Goal: Information Seeking & Learning: Check status

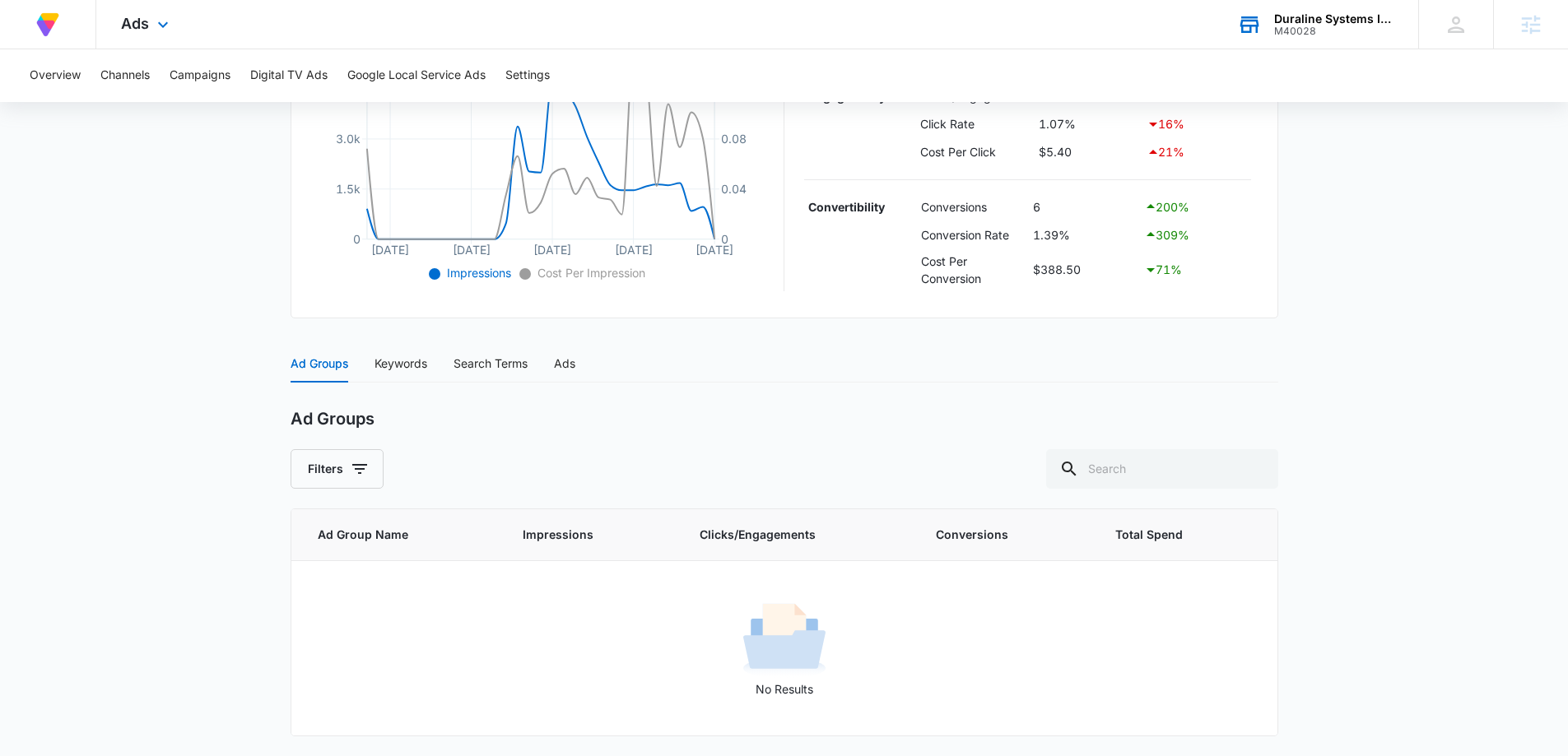
drag, startPoint x: 0, startPoint y: 0, endPoint x: 1274, endPoint y: 45, distance: 1274.8
click at [1274, 45] on div "Duraline Systems Inc. M40028 Your Accounts View All" at bounding box center [1315, 24] width 205 height 48
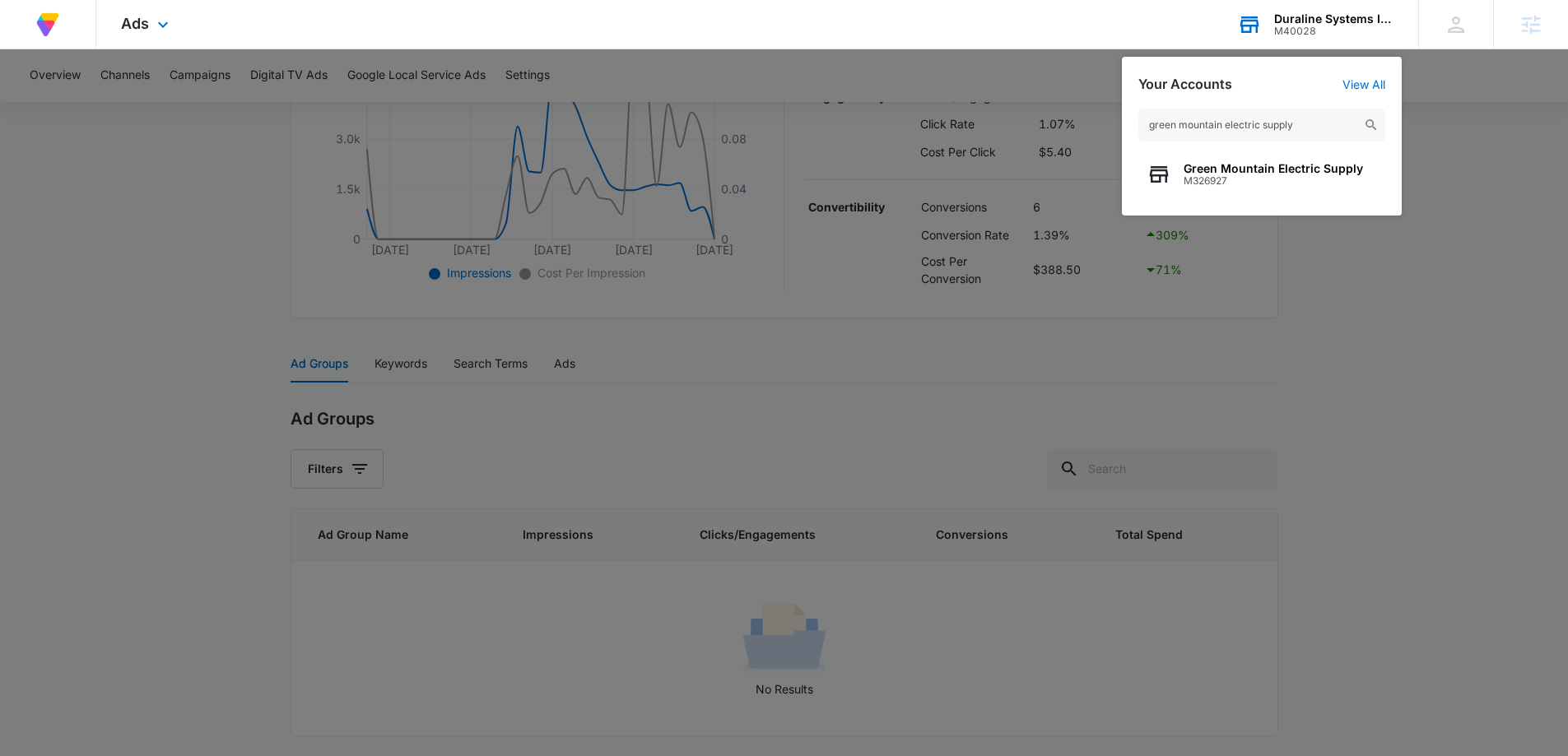
type input "green mountain electric supply"
click at [1177, 186] on div "Green Mountain Electric Supply M326927" at bounding box center [1261, 173] width 247 height 49
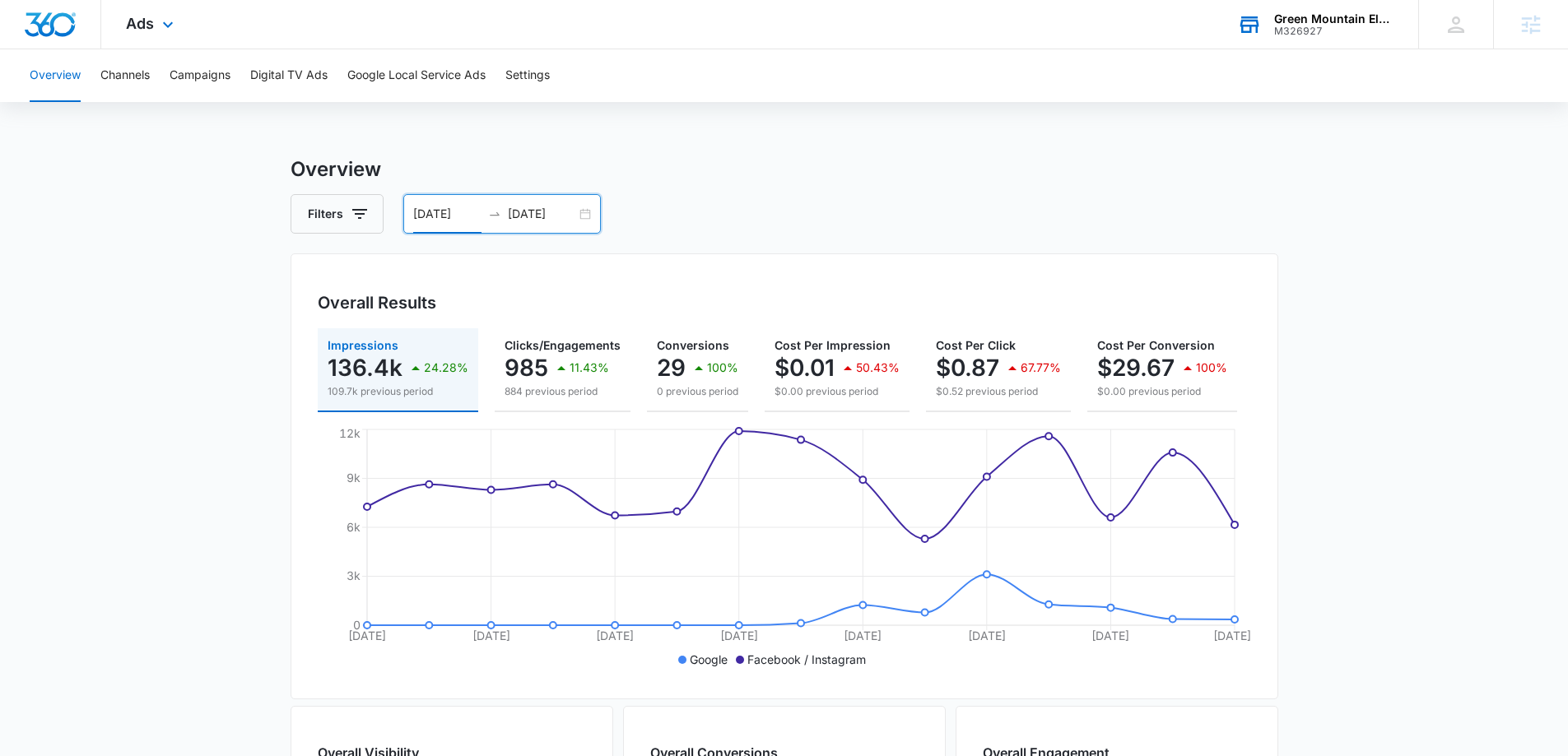
click at [453, 221] on input "06/16/2025" at bounding box center [447, 213] width 68 height 18
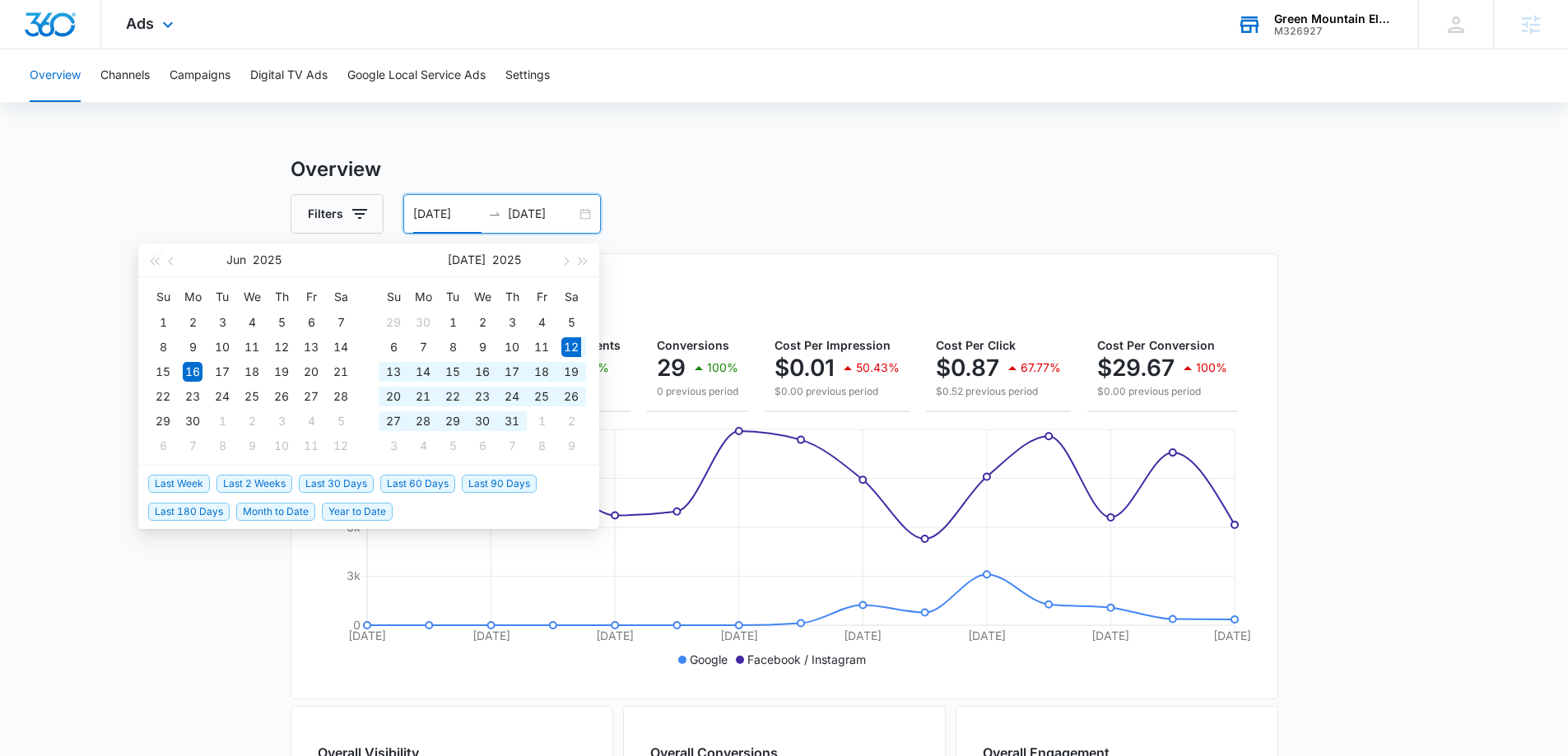
click at [318, 488] on span "Last 30 Days" at bounding box center [336, 483] width 75 height 18
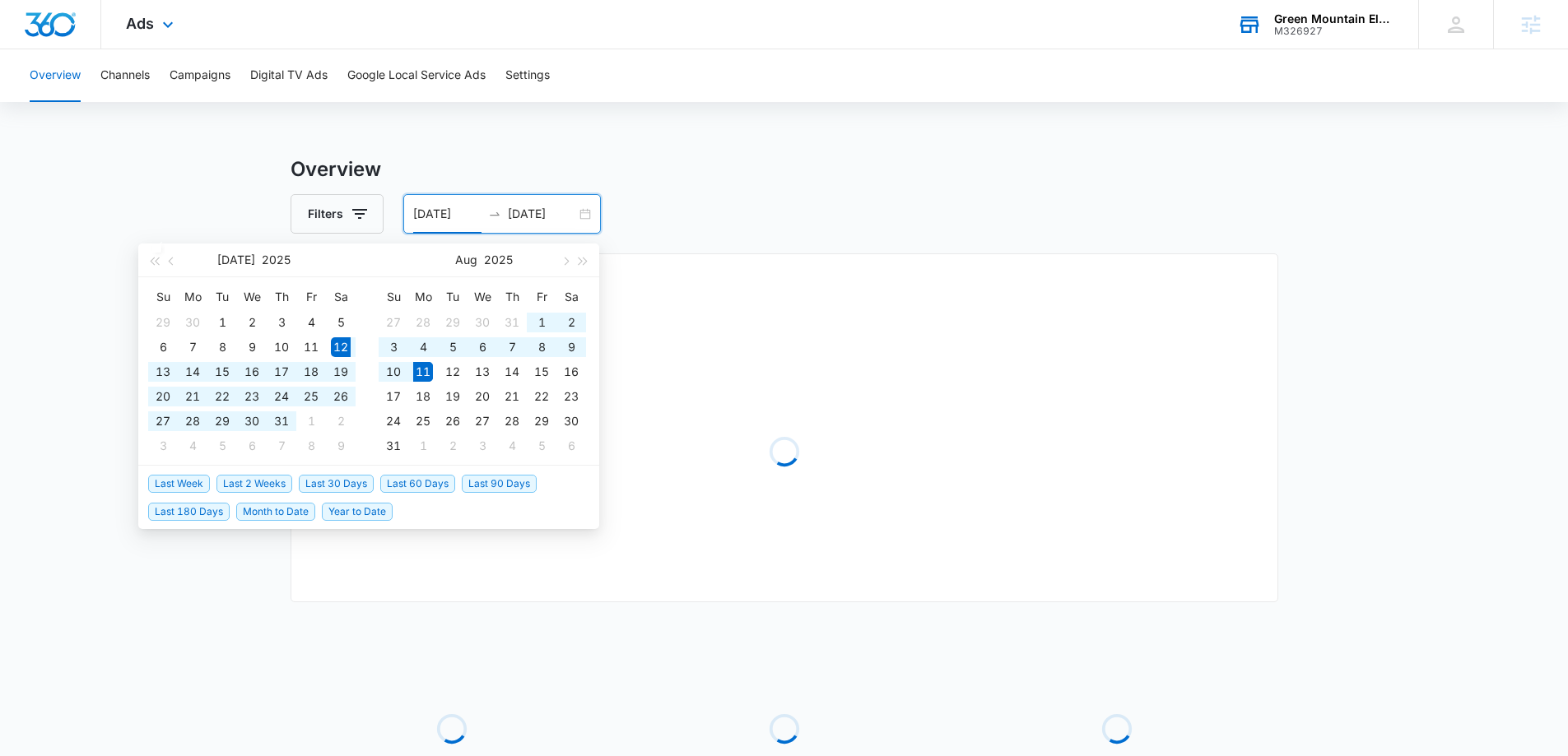
type input "07/12/2025"
type input "08/11/2025"
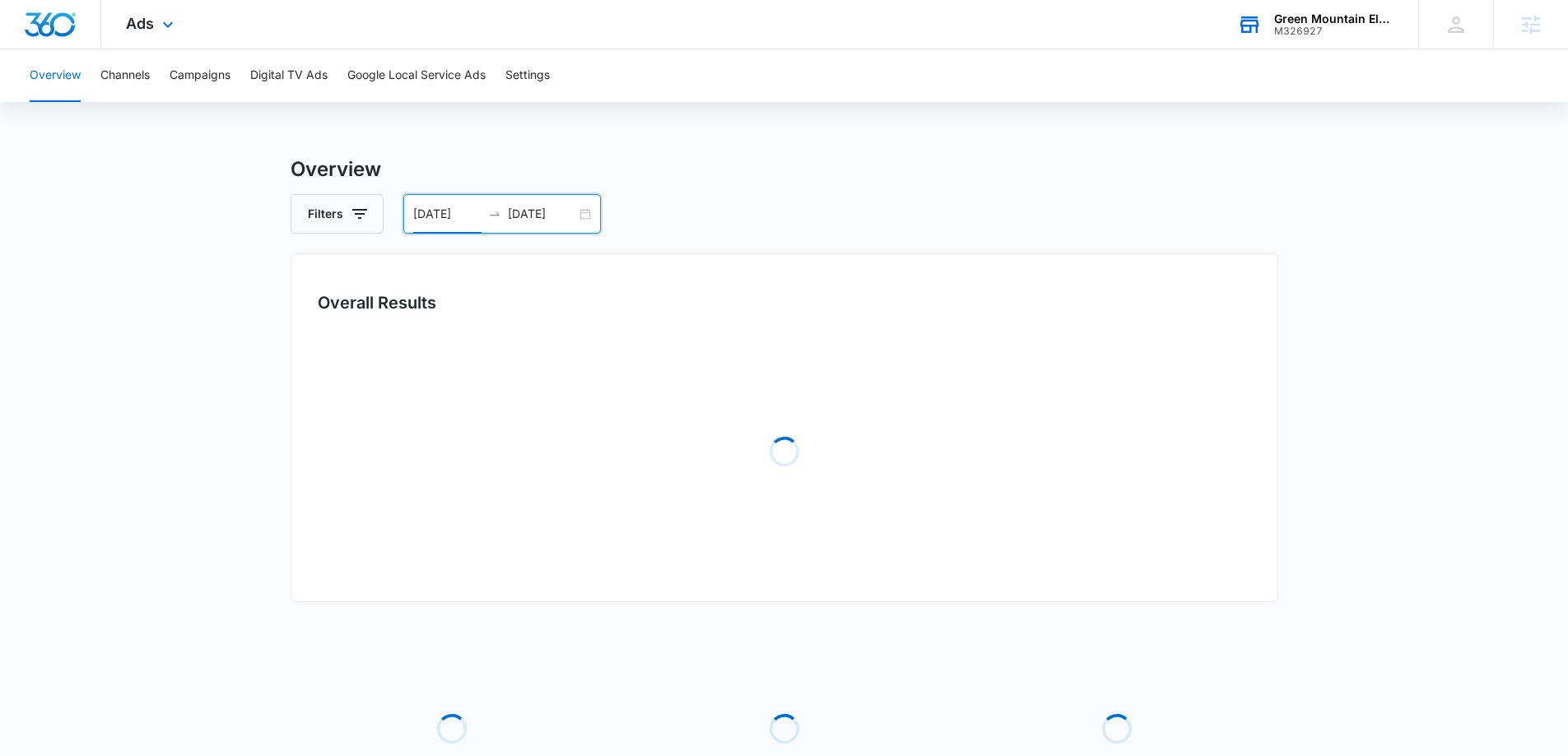
click at [117, 362] on main "Overview Filters 07/12/2025 08/11/2025 Overall Results Loading Loading Loading …" at bounding box center [784, 532] width 1568 height 757
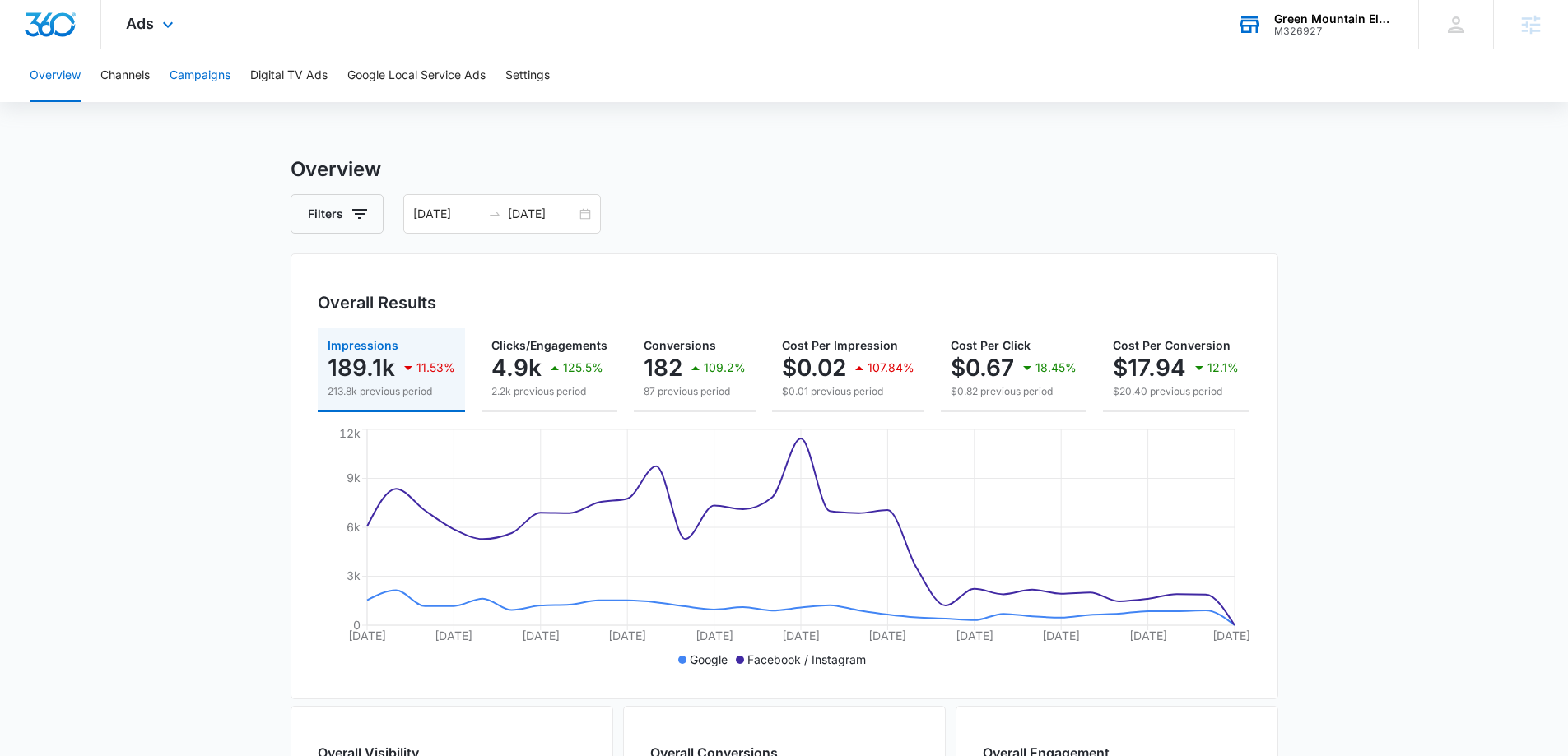
click at [180, 83] on button "Campaigns" at bounding box center [199, 75] width 61 height 53
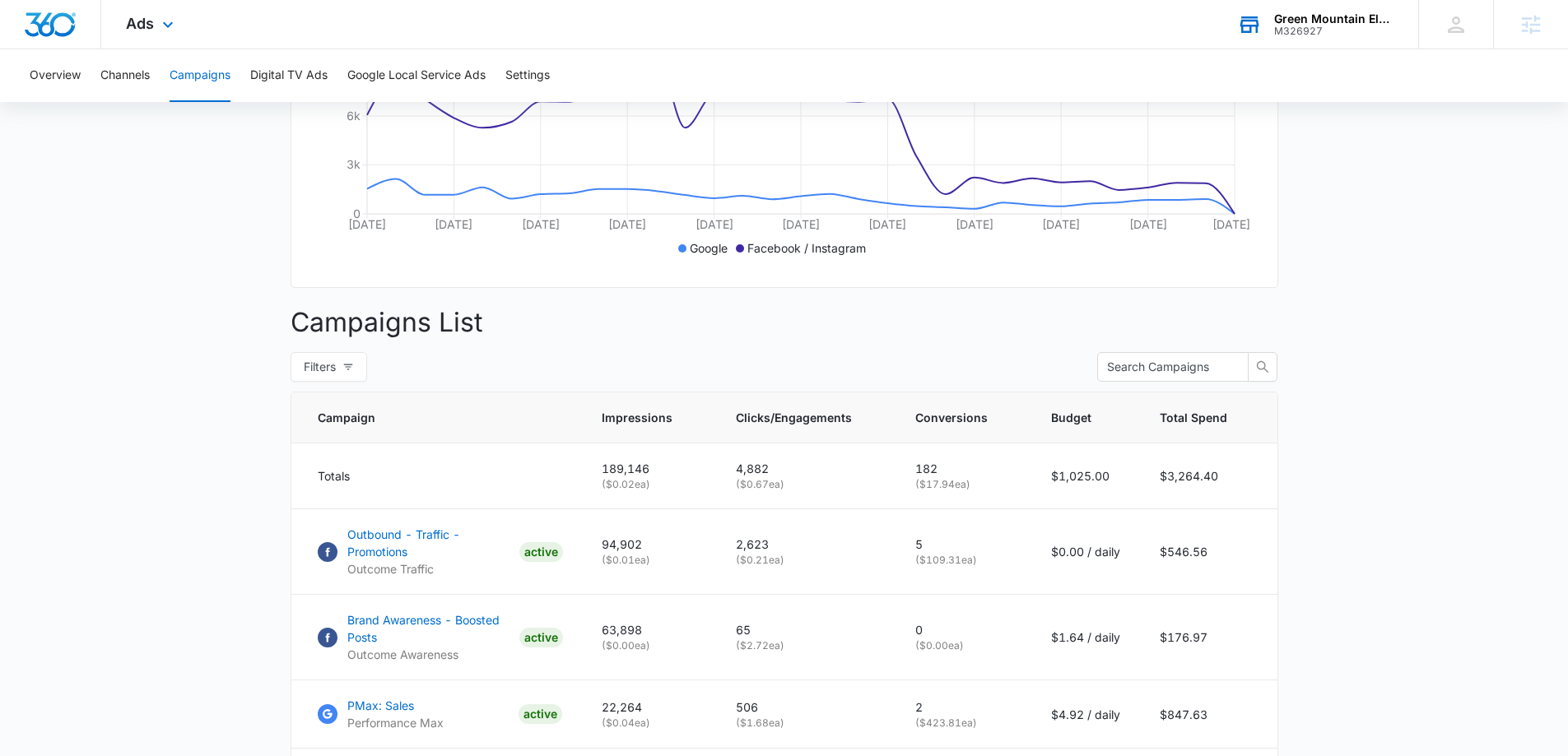
scroll to position [737, 0]
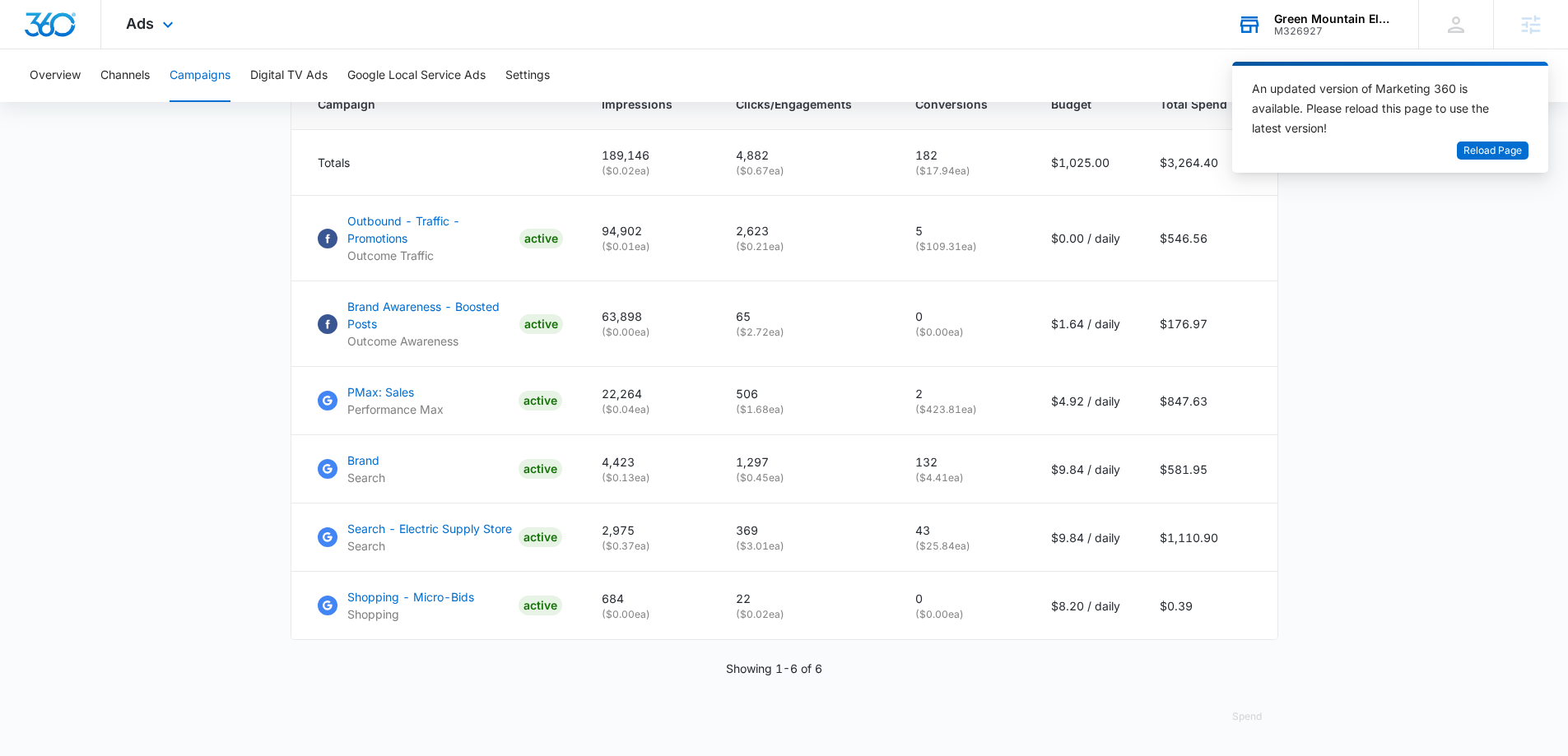
click at [155, 27] on div "Ads Apps Reputation Forms CRM Email Social Payments POS Content Ads Intelligenc…" at bounding box center [151, 24] width 101 height 48
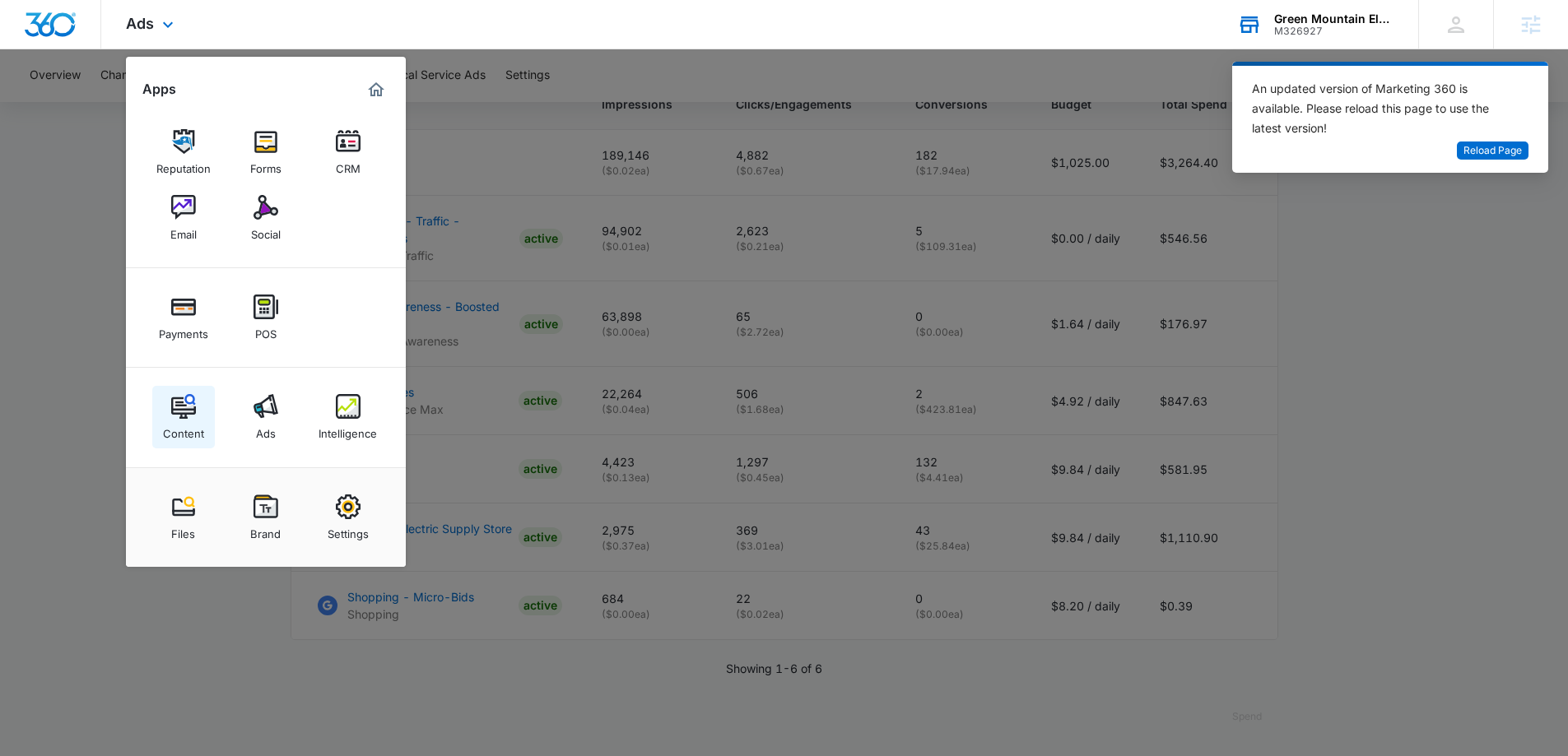
click at [197, 406] on link "Content" at bounding box center [183, 417] width 62 height 62
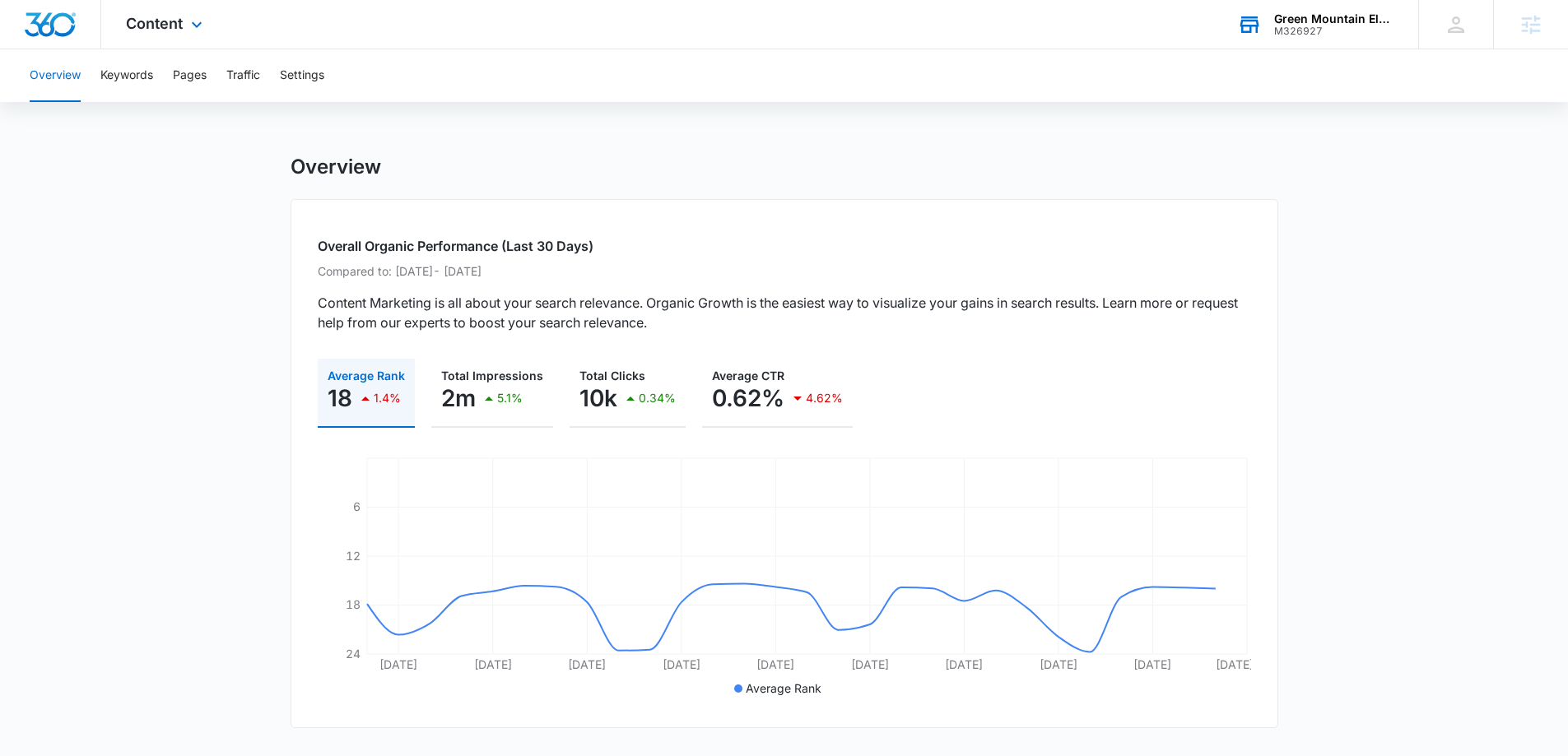
click at [1291, 18] on div "Green Mountain Electric Supply" at bounding box center [1334, 18] width 120 height 13
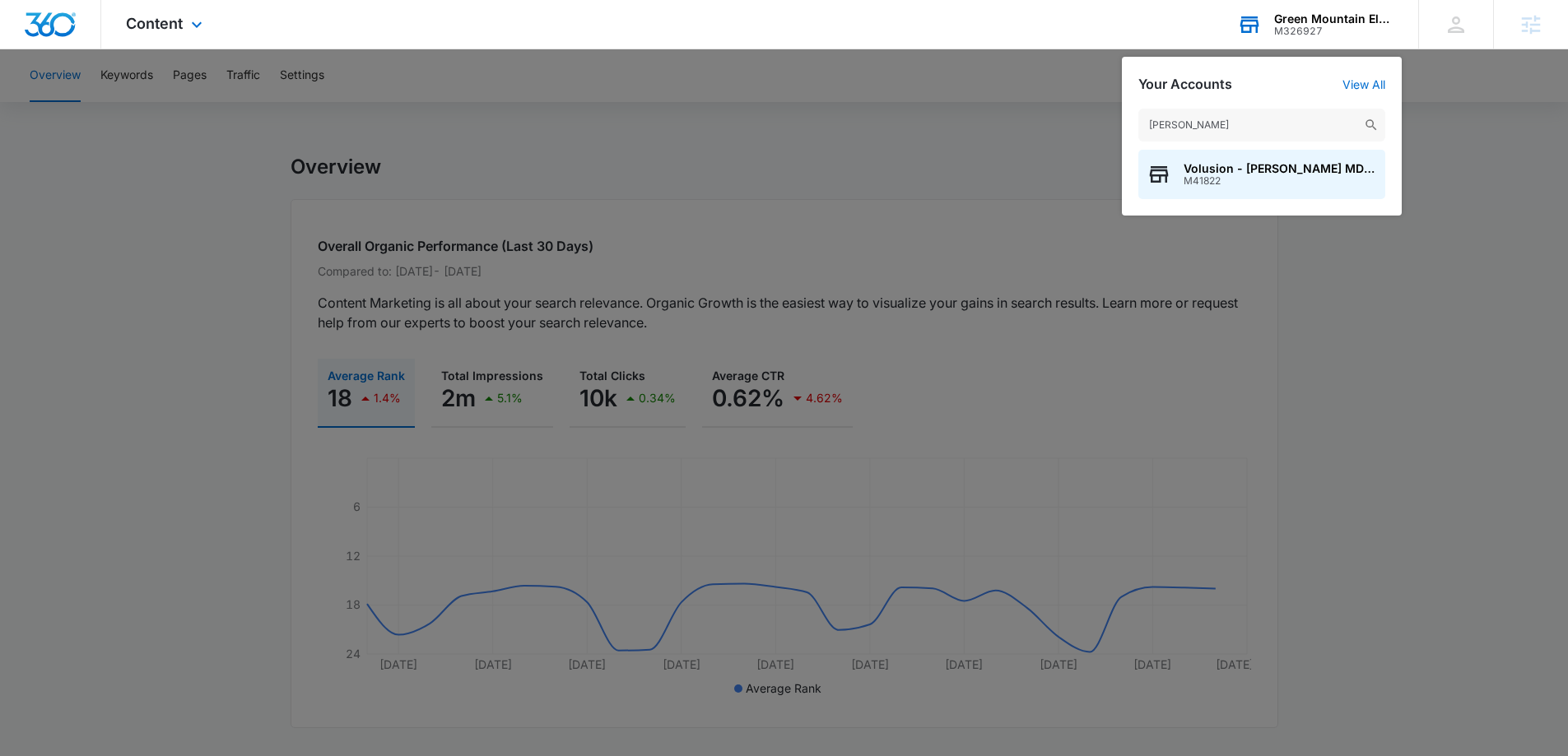
type input "dr. marty"
click at [1293, 172] on span "Volusion - Dr. Marty Ross MD Supplements" at bounding box center [1280, 168] width 193 height 13
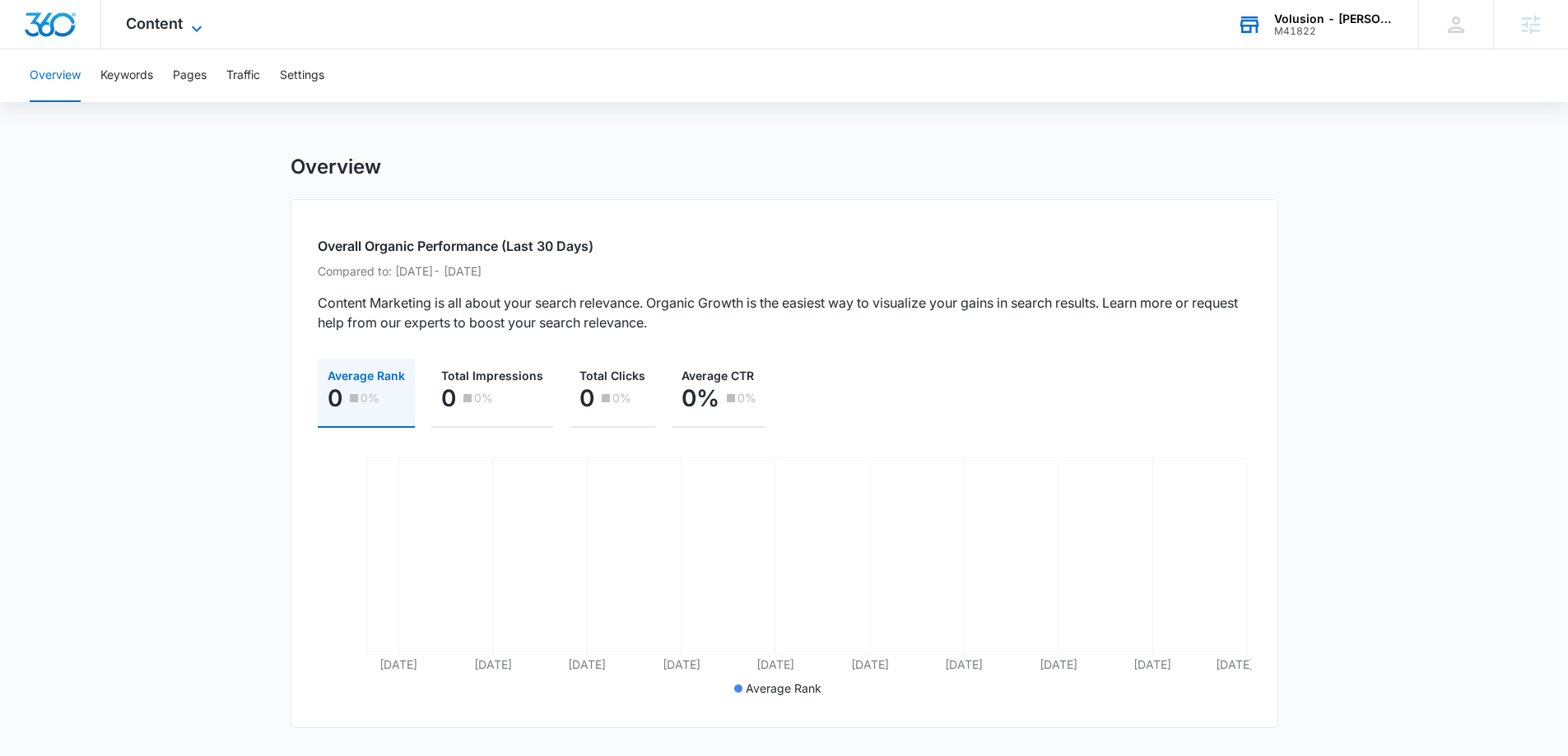
click at [180, 25] on span "Content" at bounding box center [155, 23] width 57 height 17
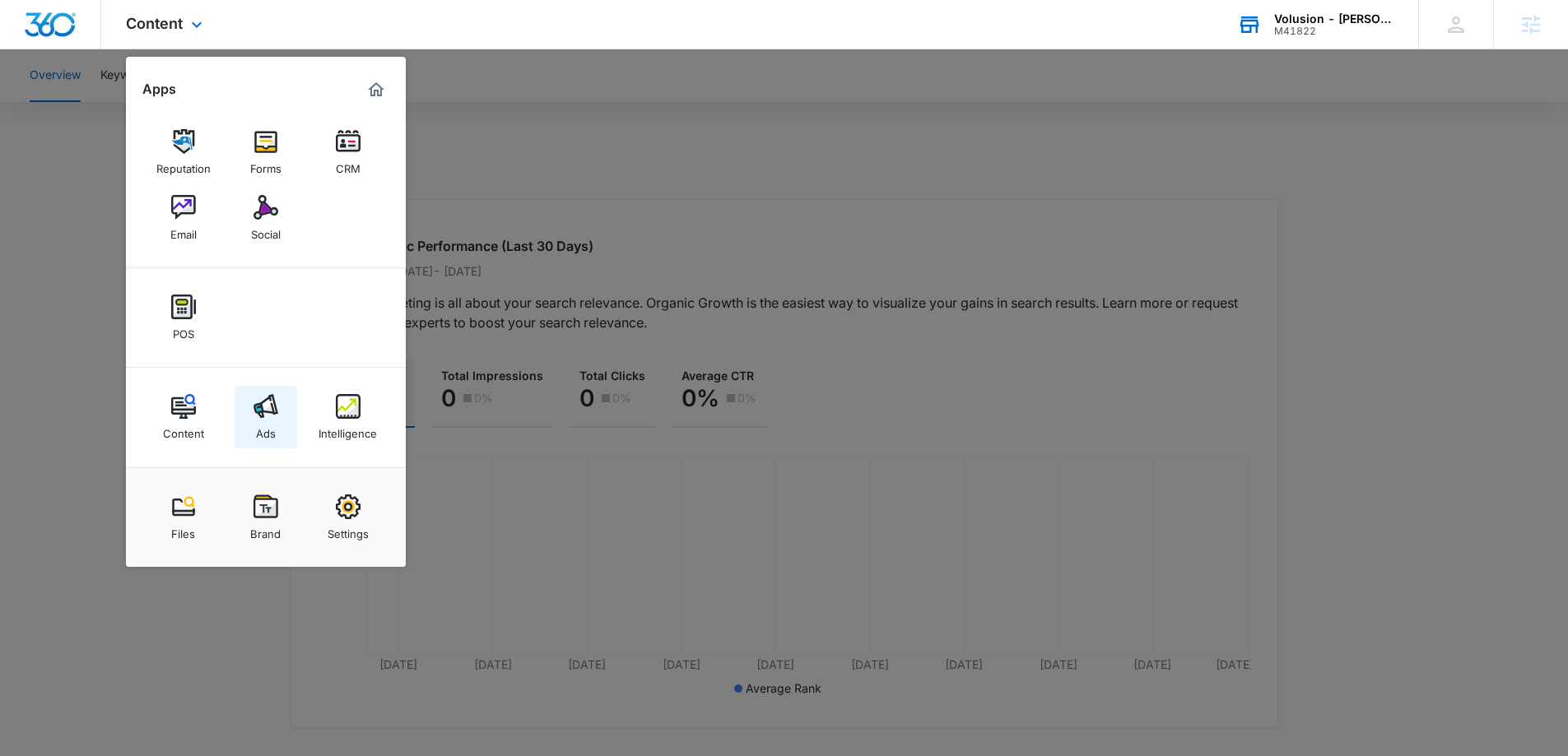
click at [255, 399] on img at bounding box center [266, 406] width 25 height 25
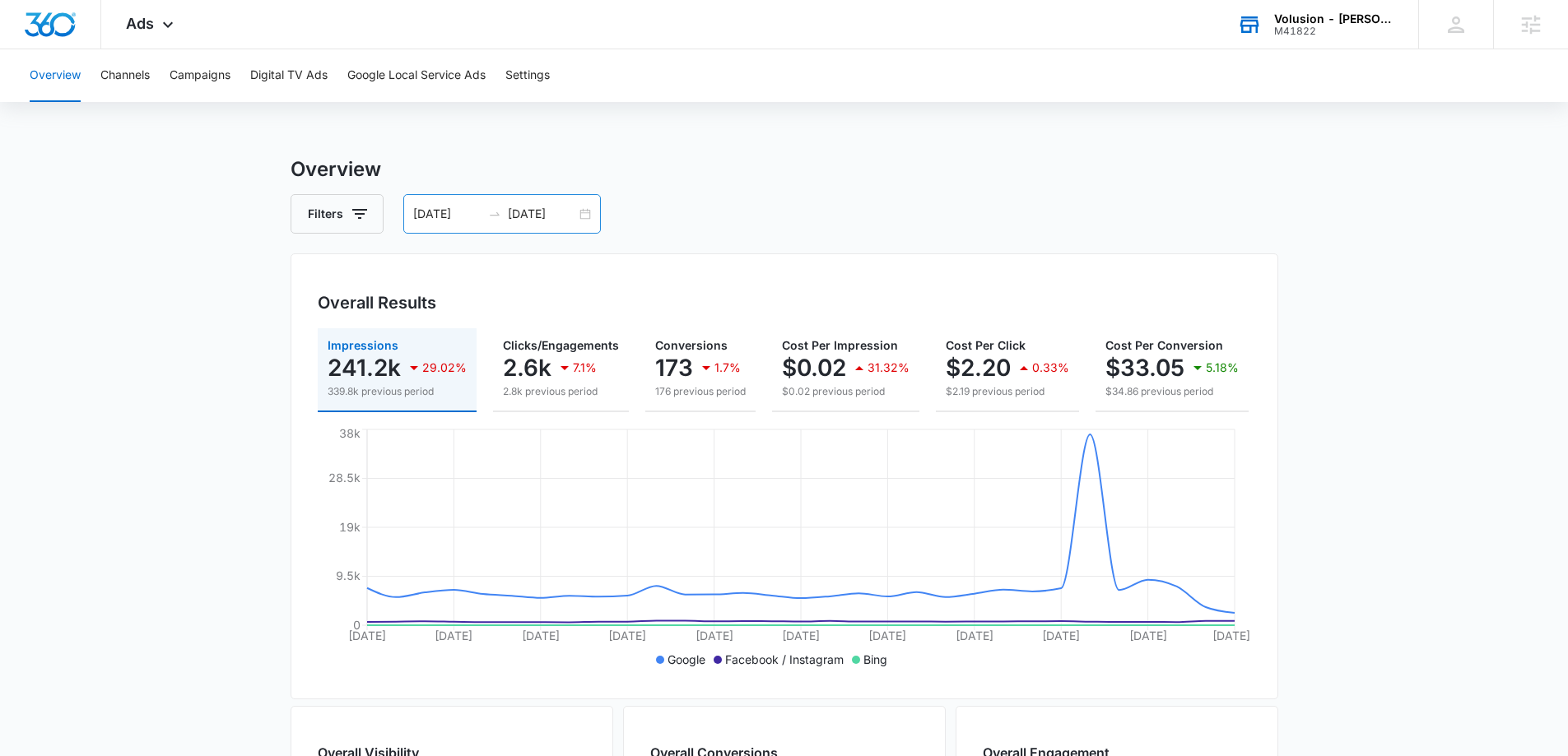
click at [445, 209] on input "07/11/2025" at bounding box center [447, 213] width 68 height 18
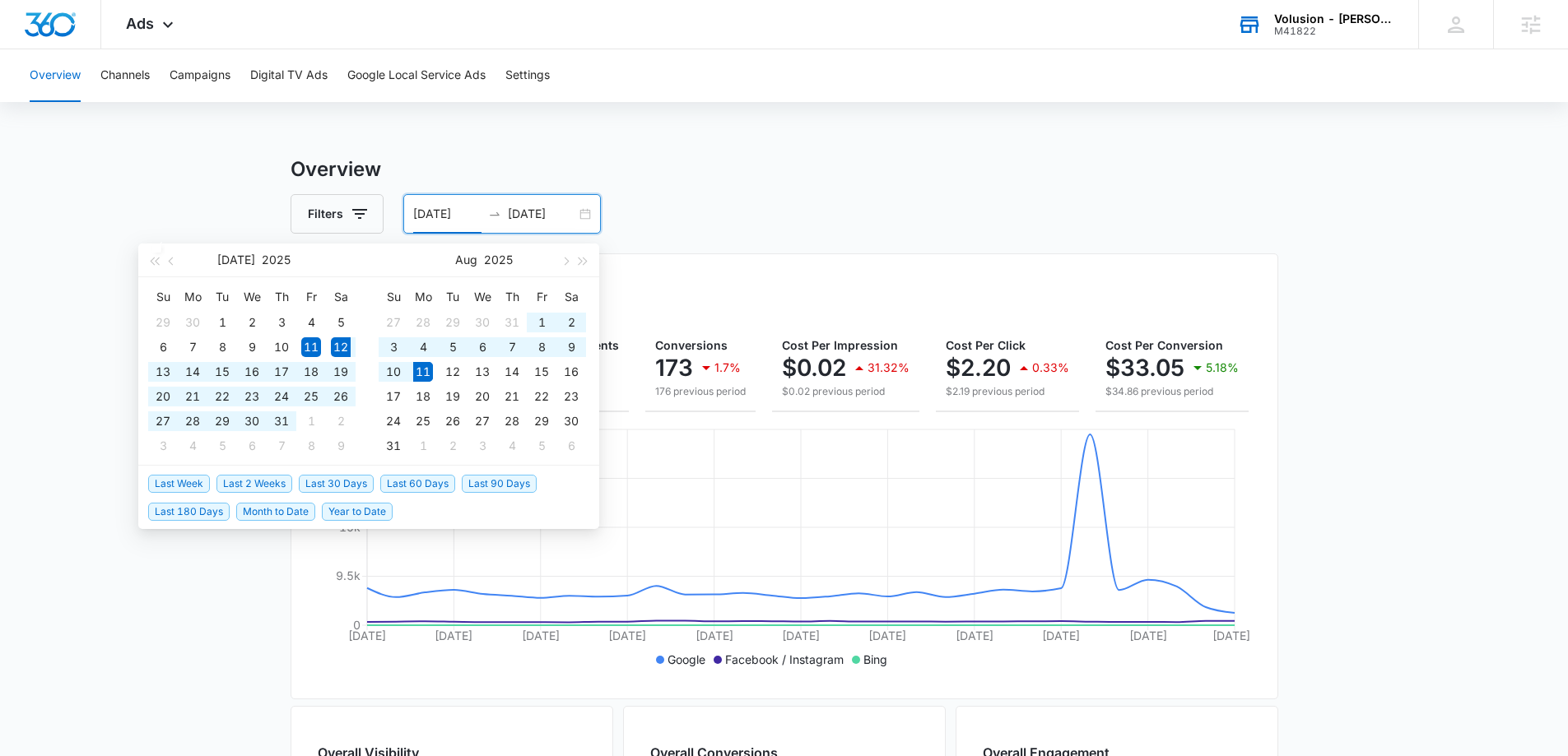
click at [339, 481] on span "Last 30 Days" at bounding box center [336, 483] width 75 height 18
type input "07/12/2025"
type input "08/11/2025"
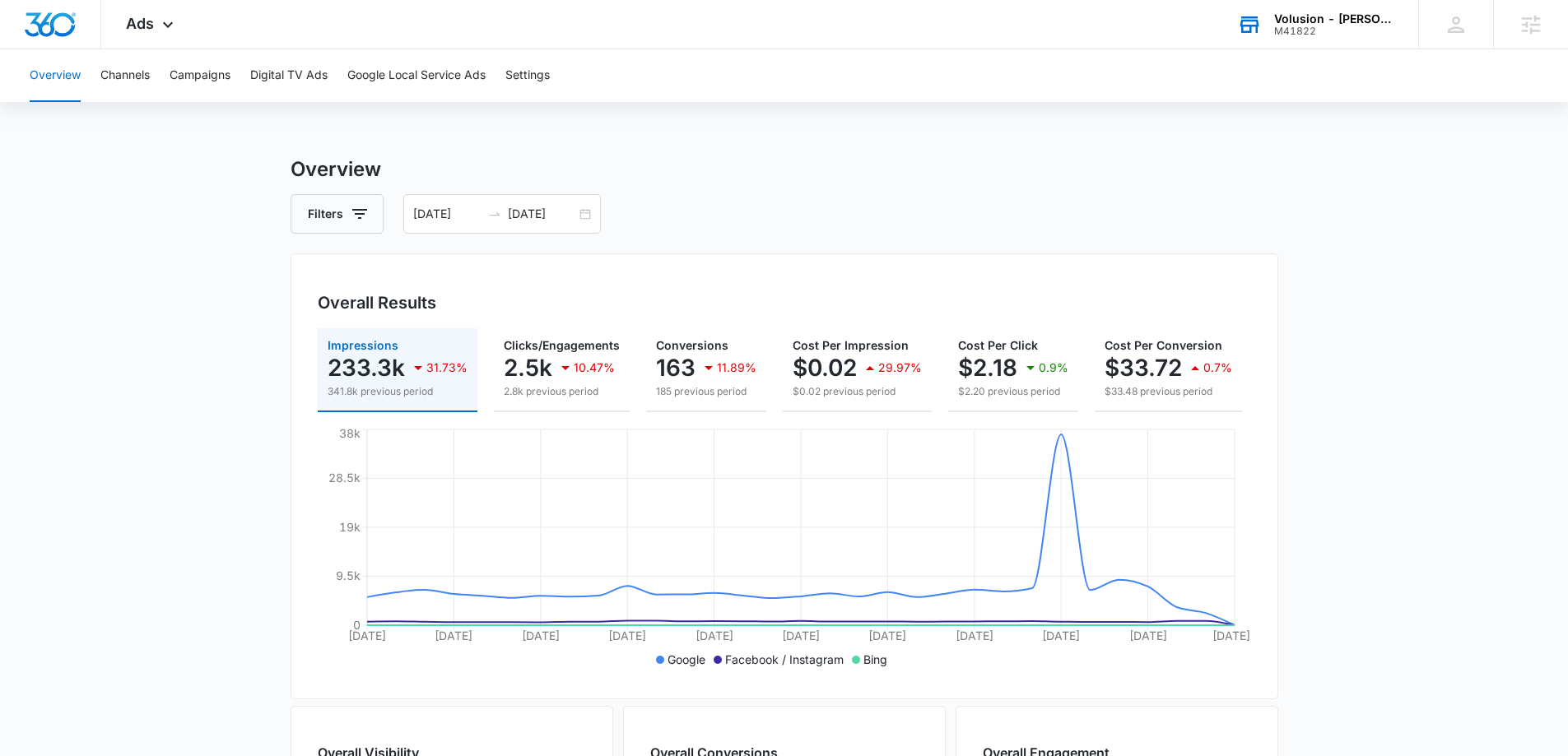
click at [224, 248] on main "Overview Filters 07/12/2025 08/11/2025 Overall Results Impressions 233.3k 31.73…" at bounding box center [784, 745] width 1568 height 1181
click at [200, 74] on button "Campaigns" at bounding box center [199, 75] width 61 height 53
click at [650, 181] on h3 "Campaigns" at bounding box center [784, 169] width 988 height 29
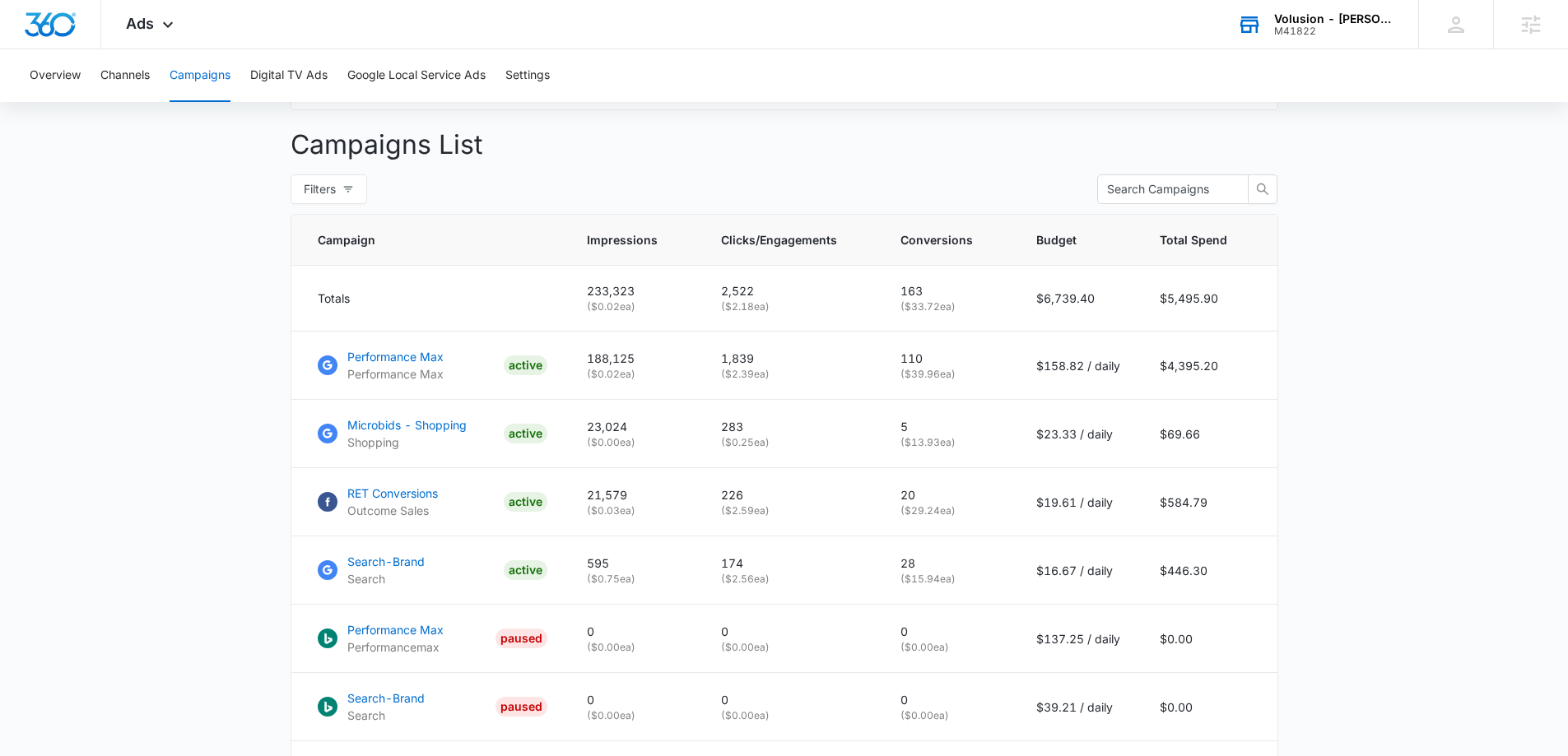
scroll to position [771, 0]
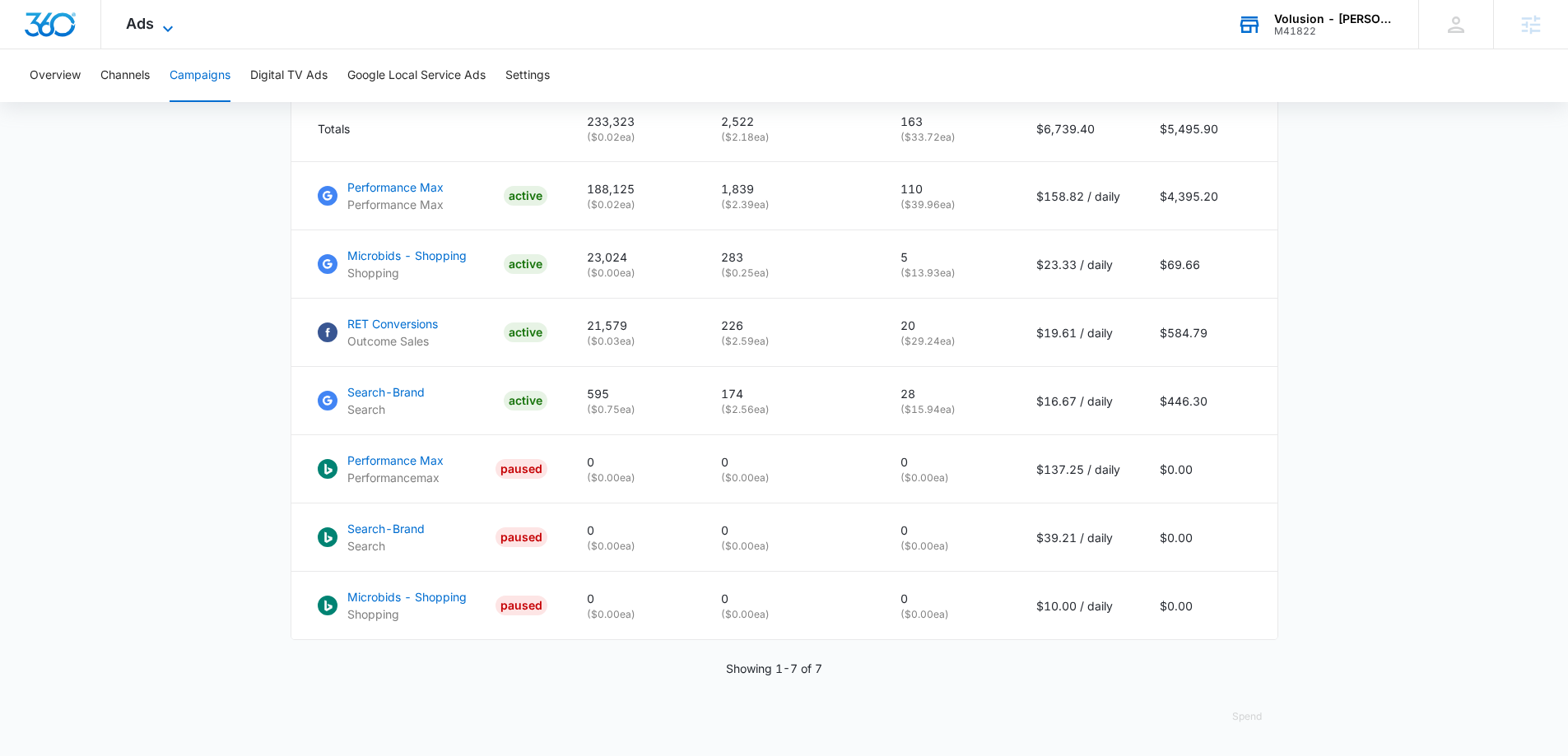
click at [141, 27] on span "Ads" at bounding box center [140, 23] width 28 height 17
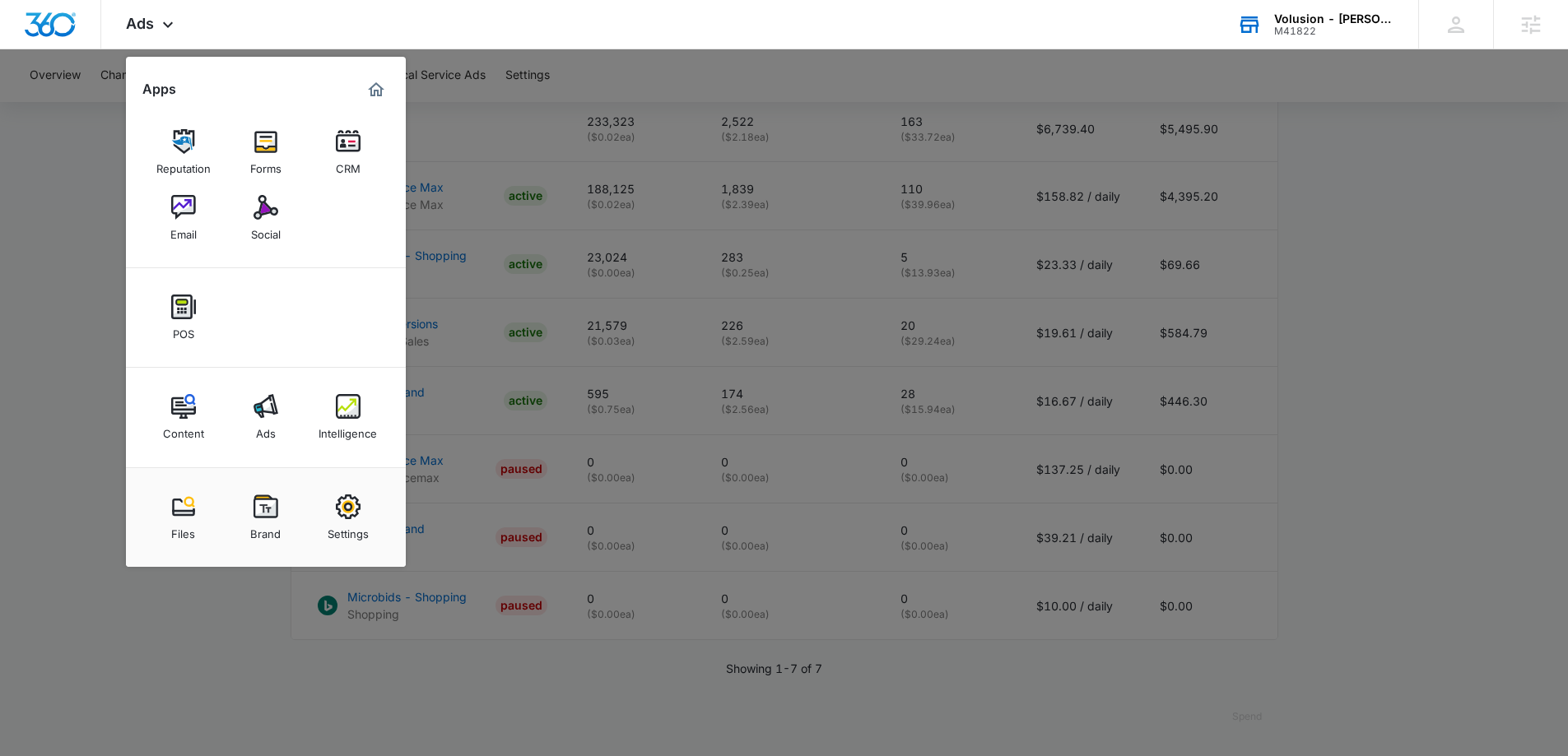
click at [194, 413] on img at bounding box center [183, 406] width 25 height 25
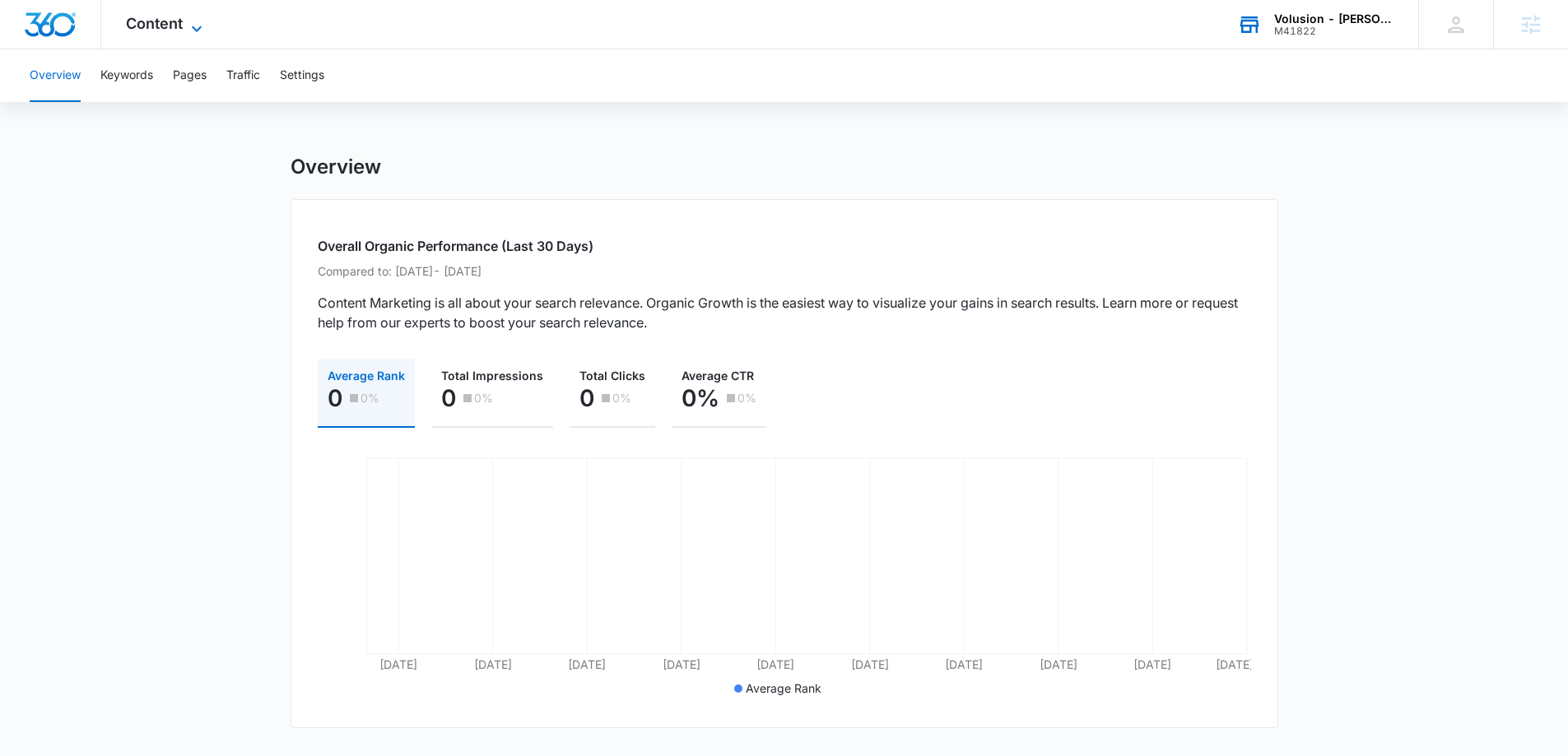
click at [158, 30] on span "Content" at bounding box center [155, 23] width 57 height 17
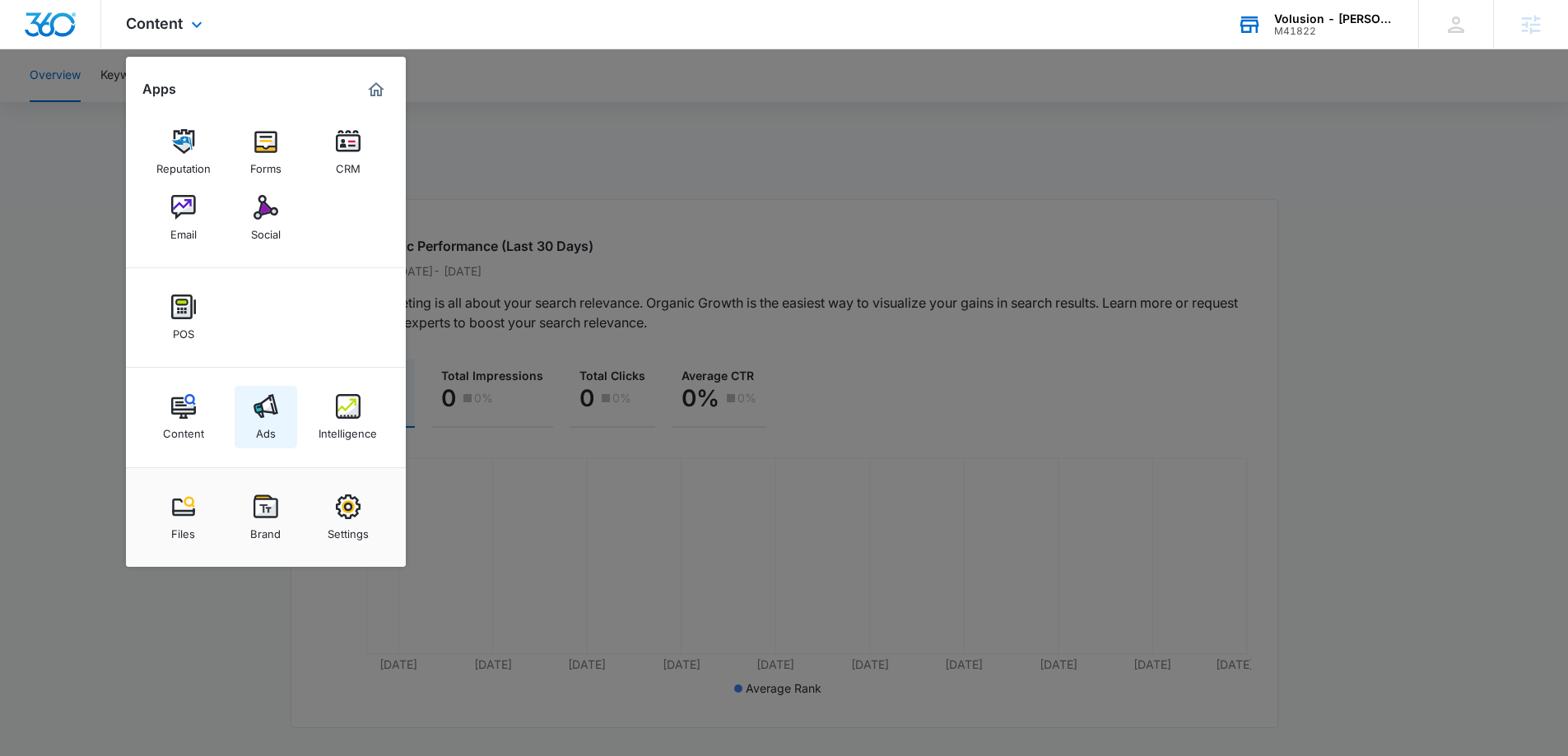
click at [272, 413] on img at bounding box center [266, 406] width 25 height 25
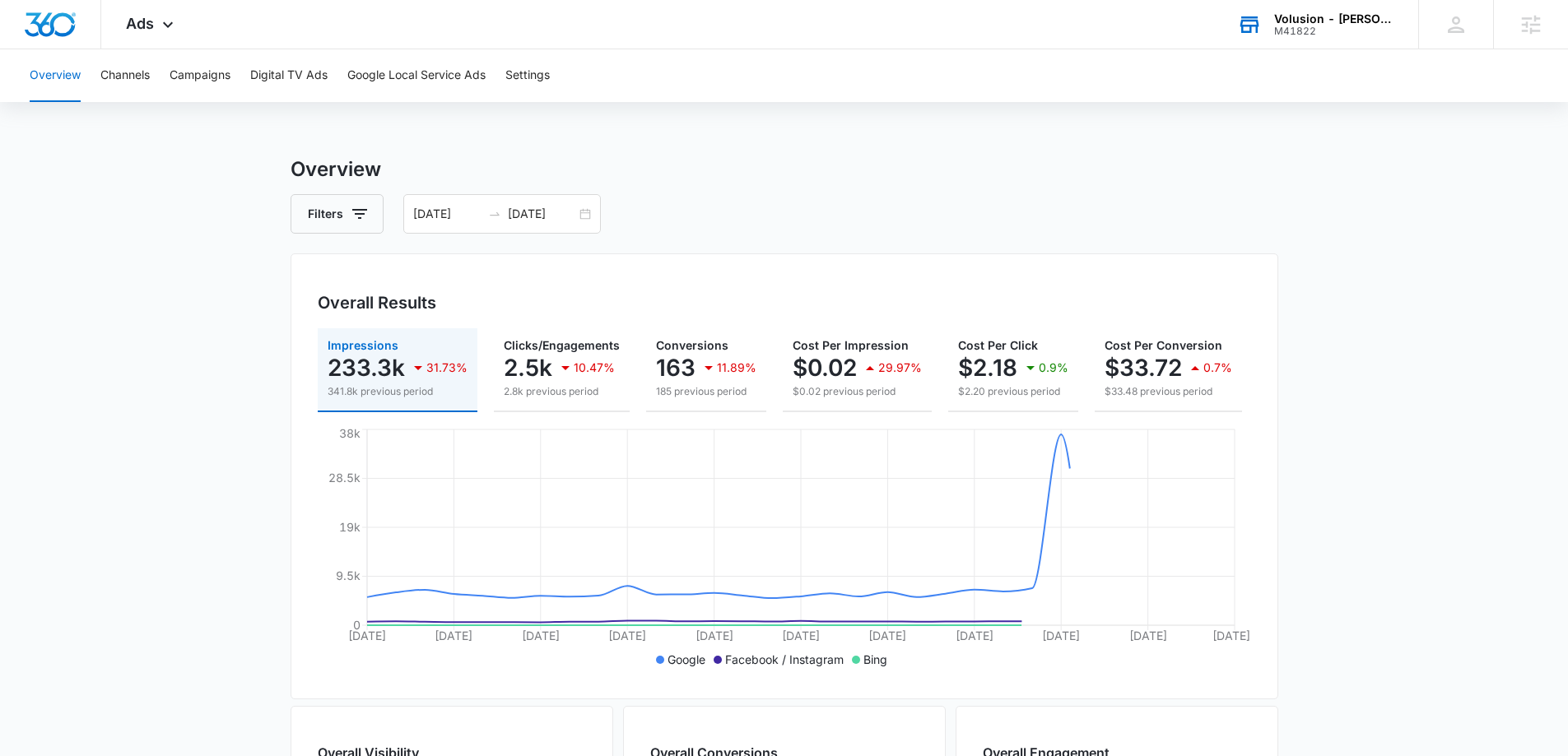
click at [1274, 12] on div "Volusion - Dr. Marty Ross MD Supplements M41822 Your Accounts View All" at bounding box center [1315, 24] width 205 height 48
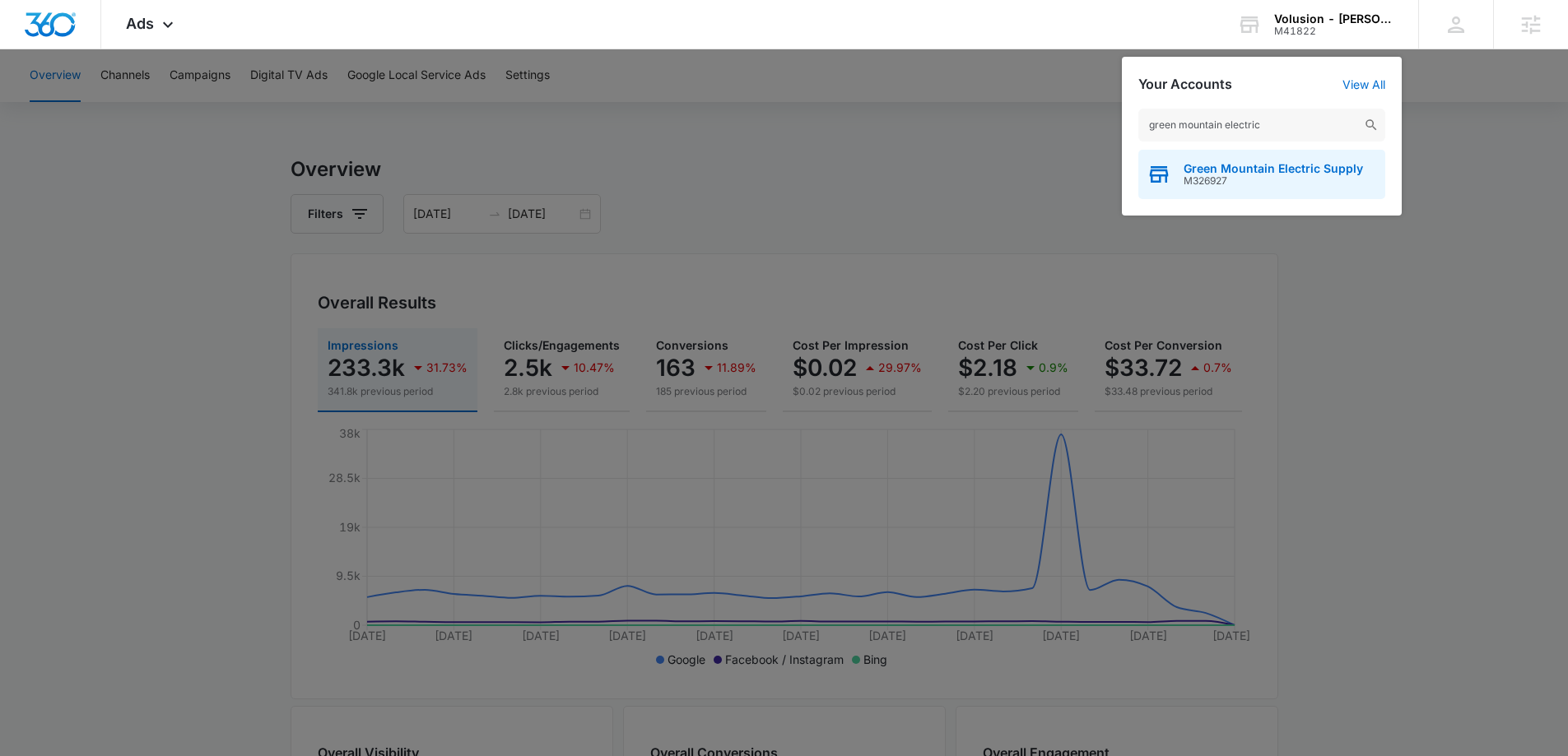
type input "green mountain electric"
click at [1238, 175] on span "M326927" at bounding box center [1274, 180] width 180 height 11
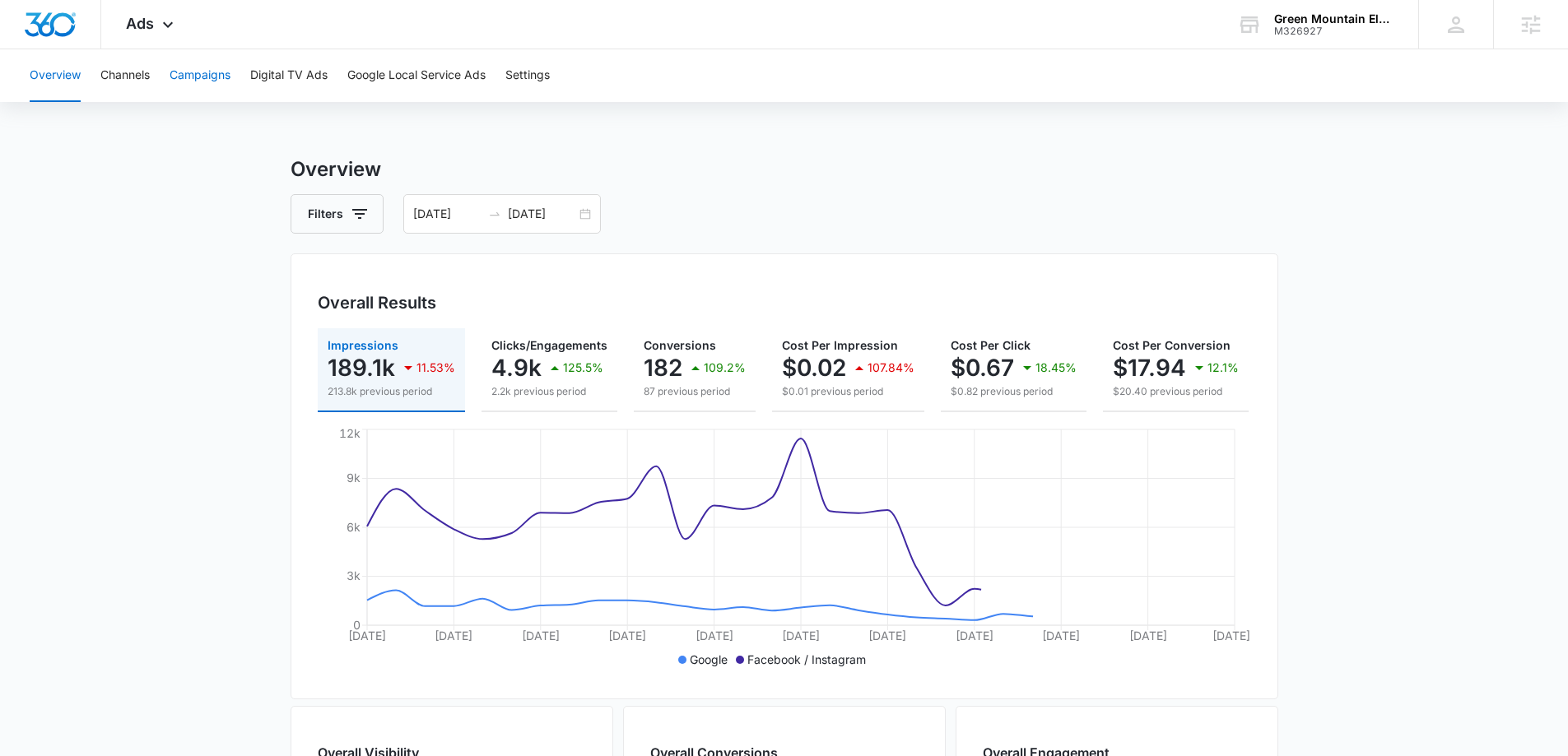
click at [206, 94] on button "Campaigns" at bounding box center [199, 75] width 61 height 53
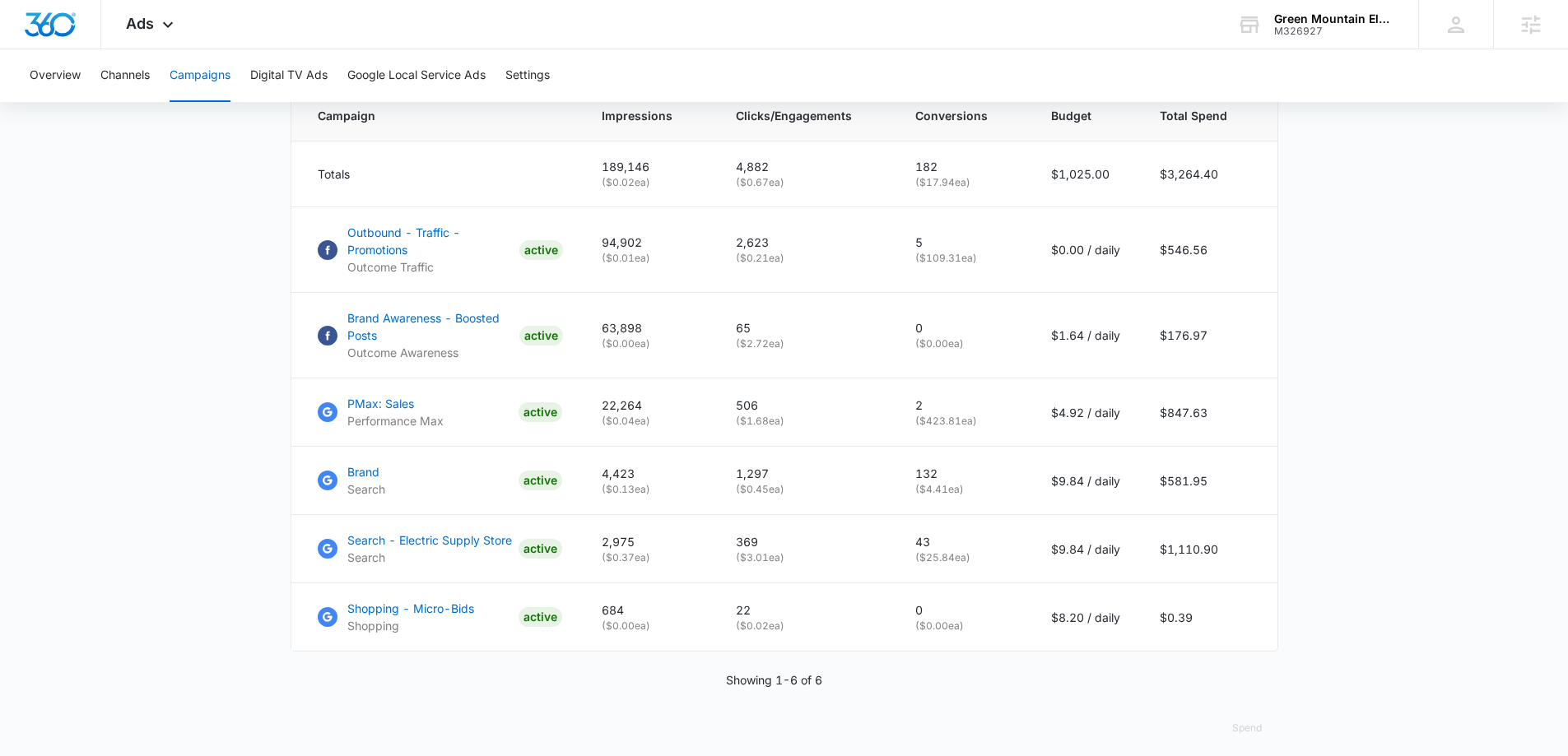
scroll to position [737, 0]
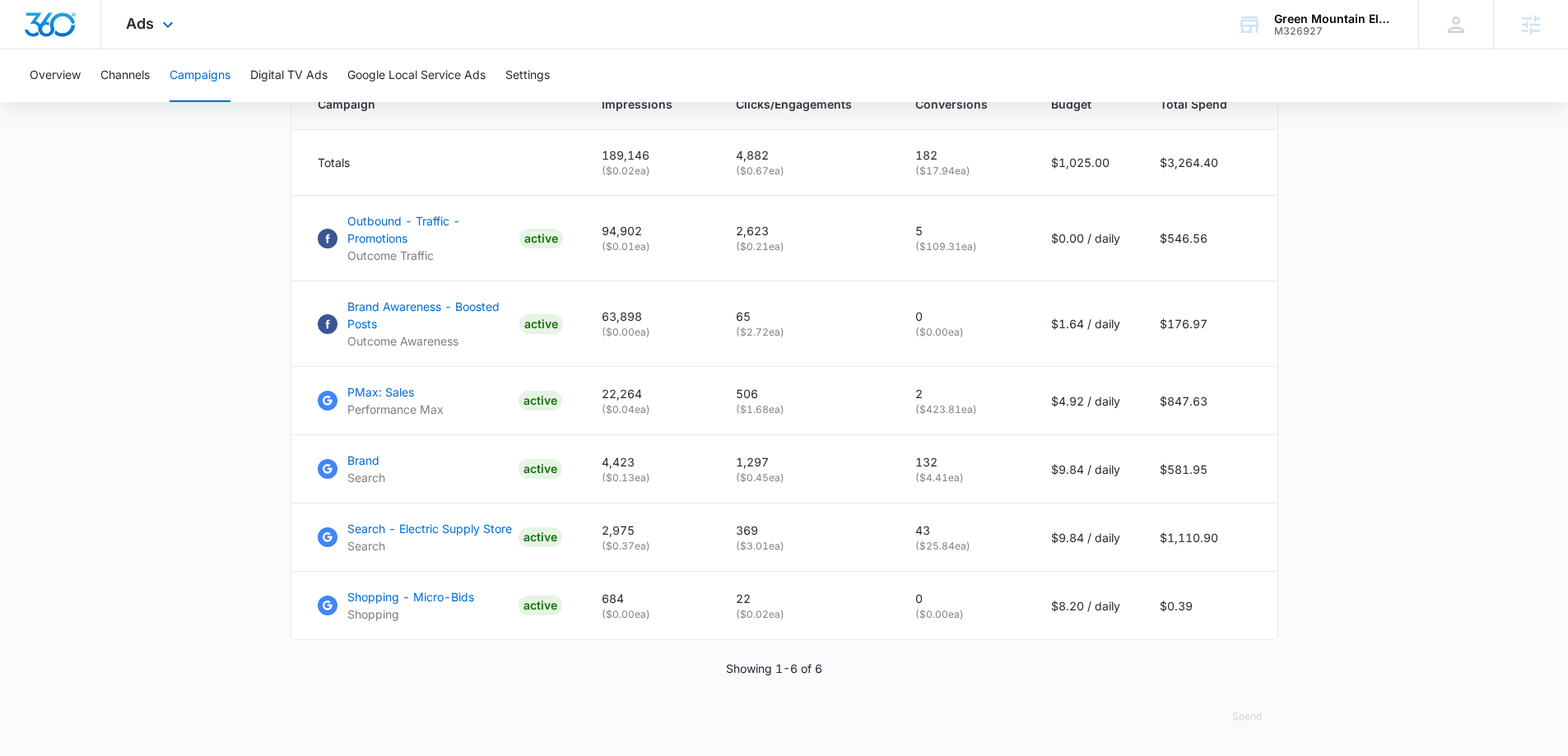
click at [156, 25] on div "Ads Apps Reputation Forms CRM Email Social Payments POS Content Ads Intelligenc…" at bounding box center [151, 24] width 101 height 48
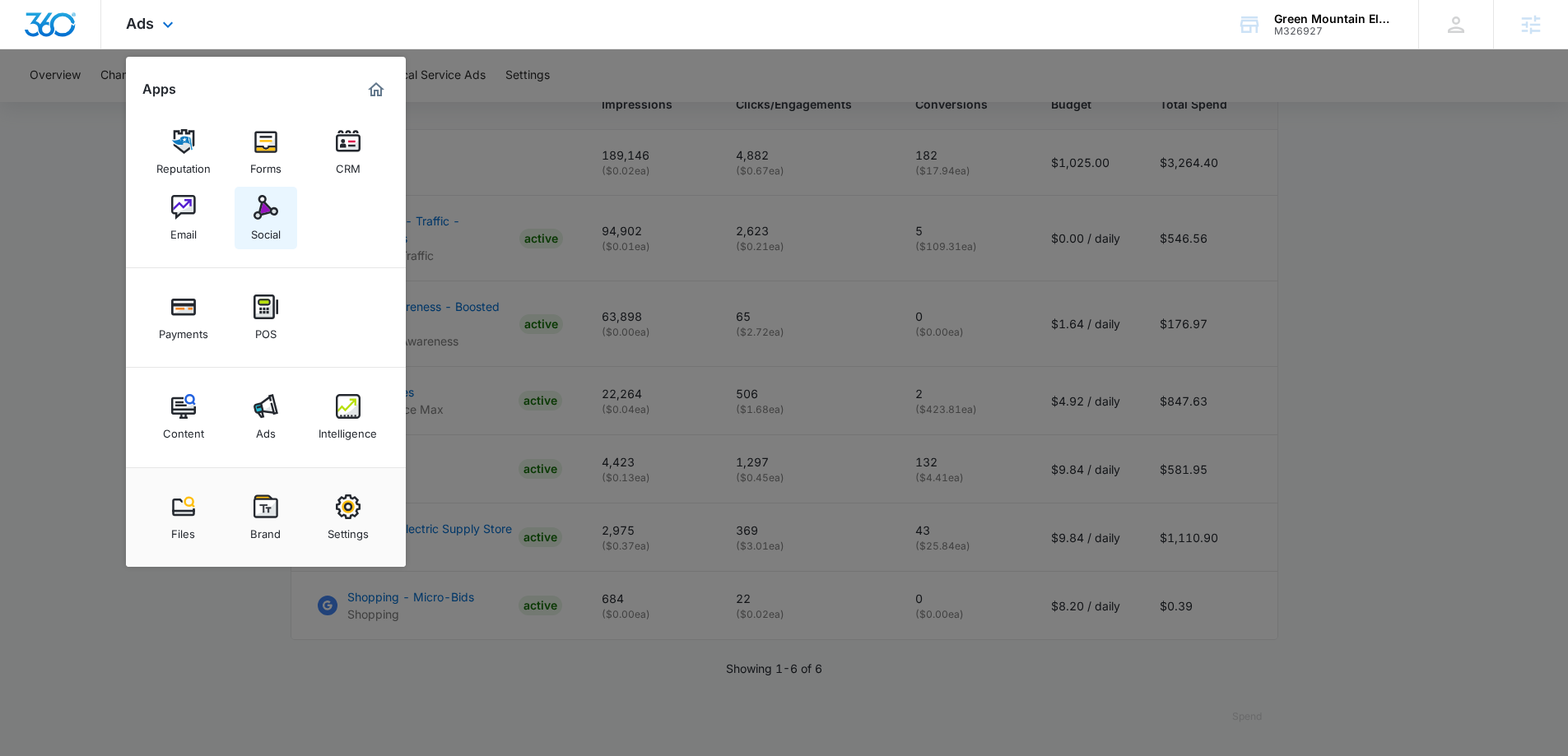
click at [266, 230] on div "Social" at bounding box center [266, 230] width 29 height 22
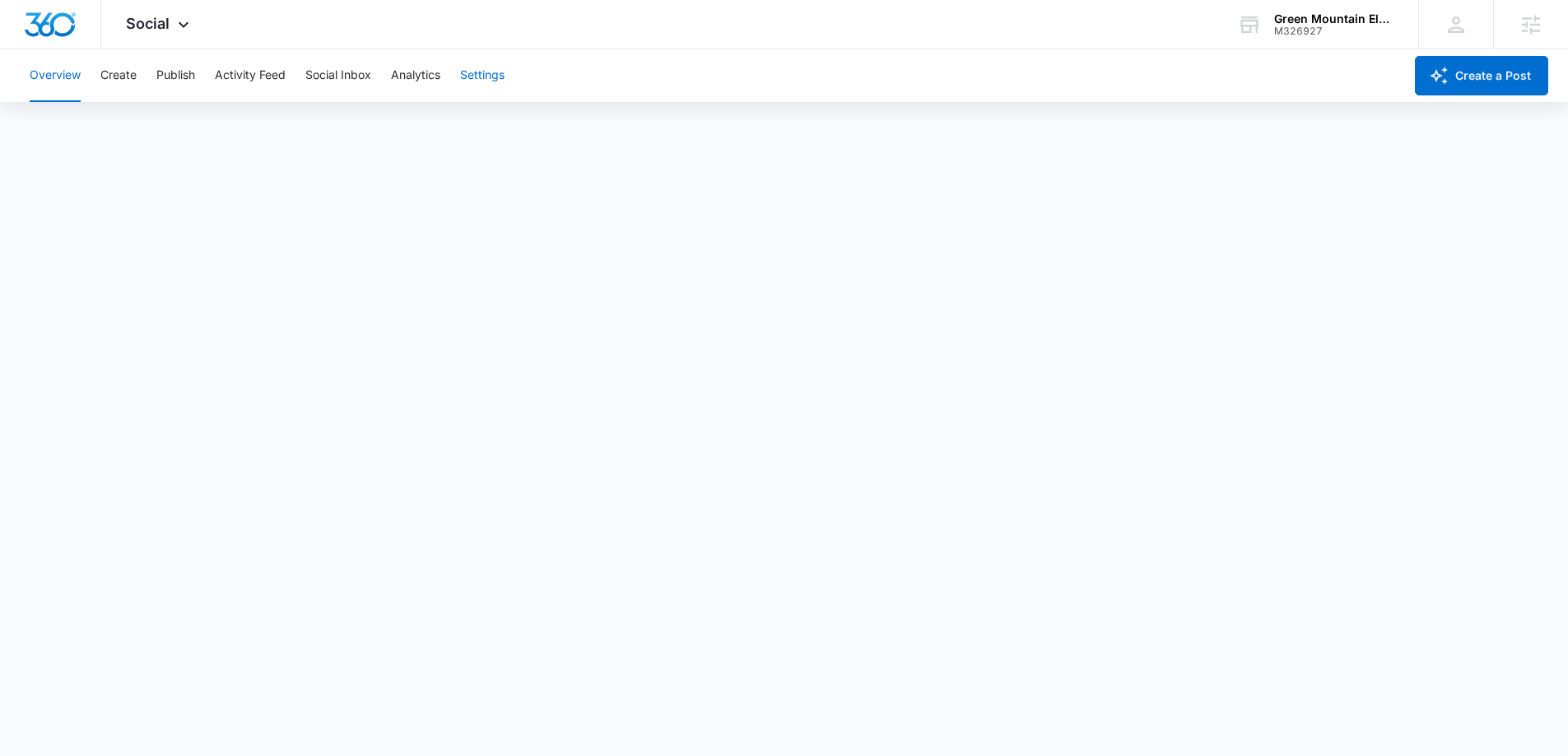
click at [472, 77] on button "Settings" at bounding box center [482, 75] width 44 height 53
click at [397, 83] on button "Analytics" at bounding box center [415, 75] width 49 height 53
click at [559, 128] on button "Reports" at bounding box center [541, 125] width 42 height 46
click at [168, 39] on div "Social Apps Reputation Forms CRM Email Social Payments POS Content Ads Intellig…" at bounding box center [159, 24] width 117 height 48
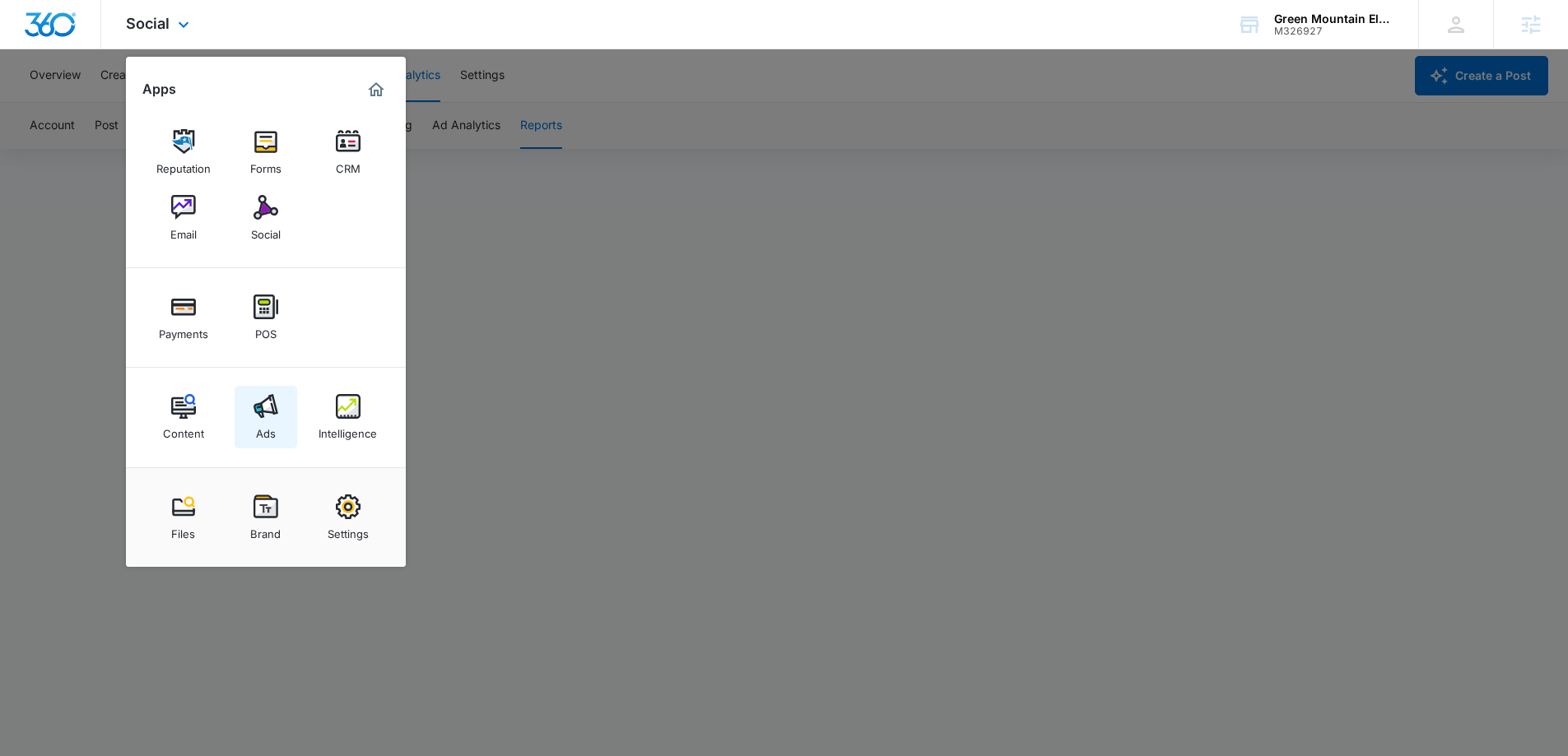
click at [259, 413] on img at bounding box center [266, 406] width 25 height 25
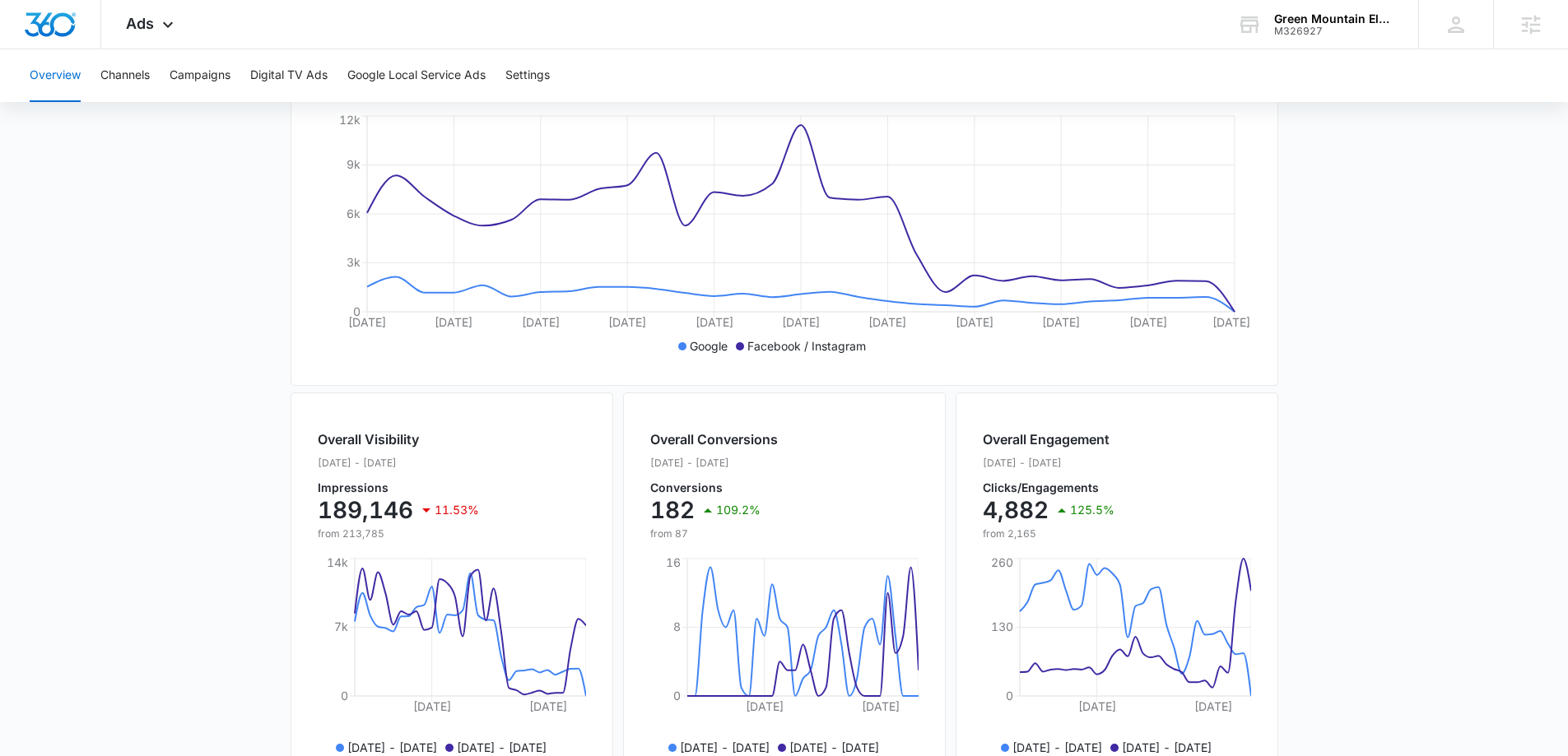
scroll to position [263, 0]
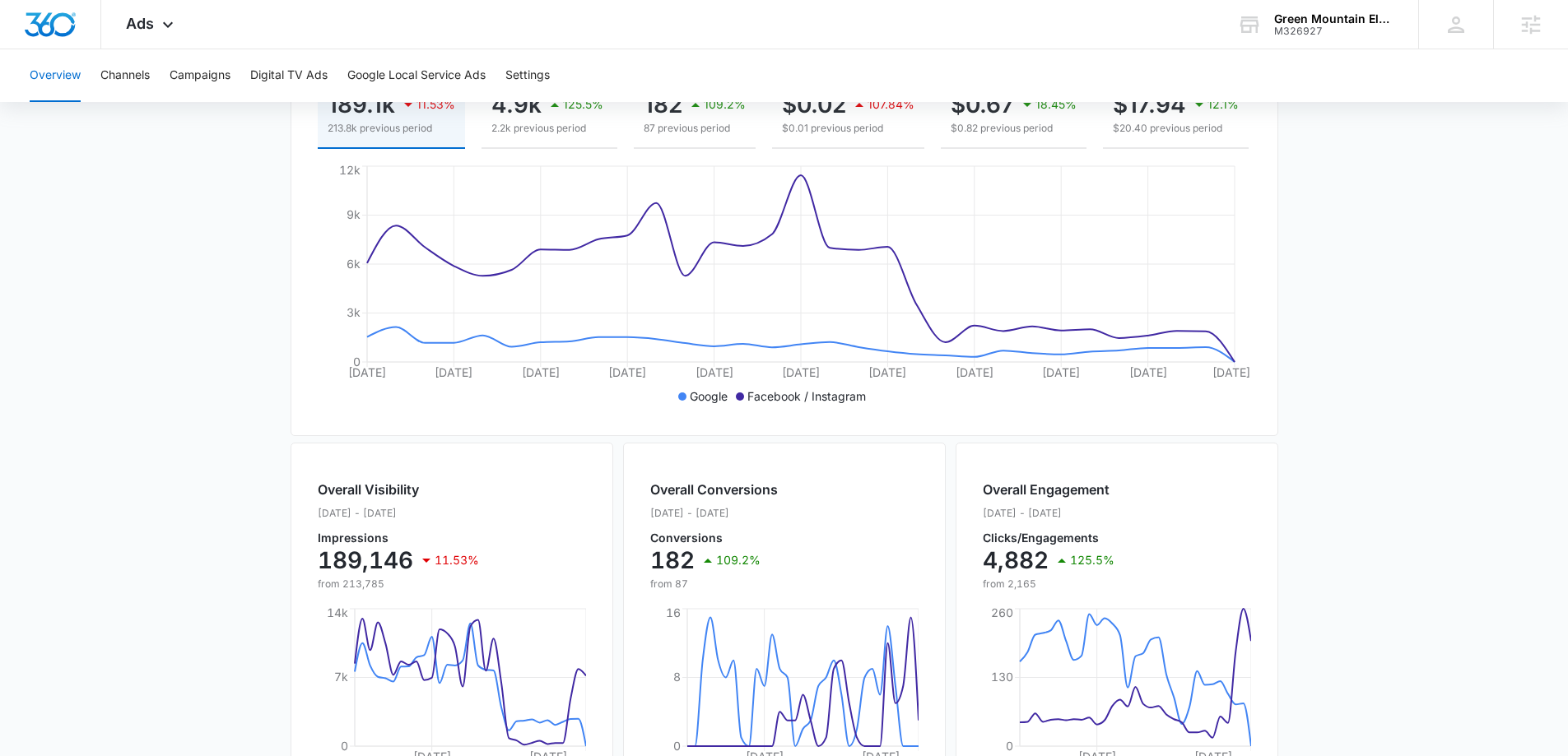
click at [1429, 270] on main "Overview Filters 07/12/2025 08/11/2025 Overall Results Impressions 189.1k 11.53…" at bounding box center [784, 482] width 1568 height 1181
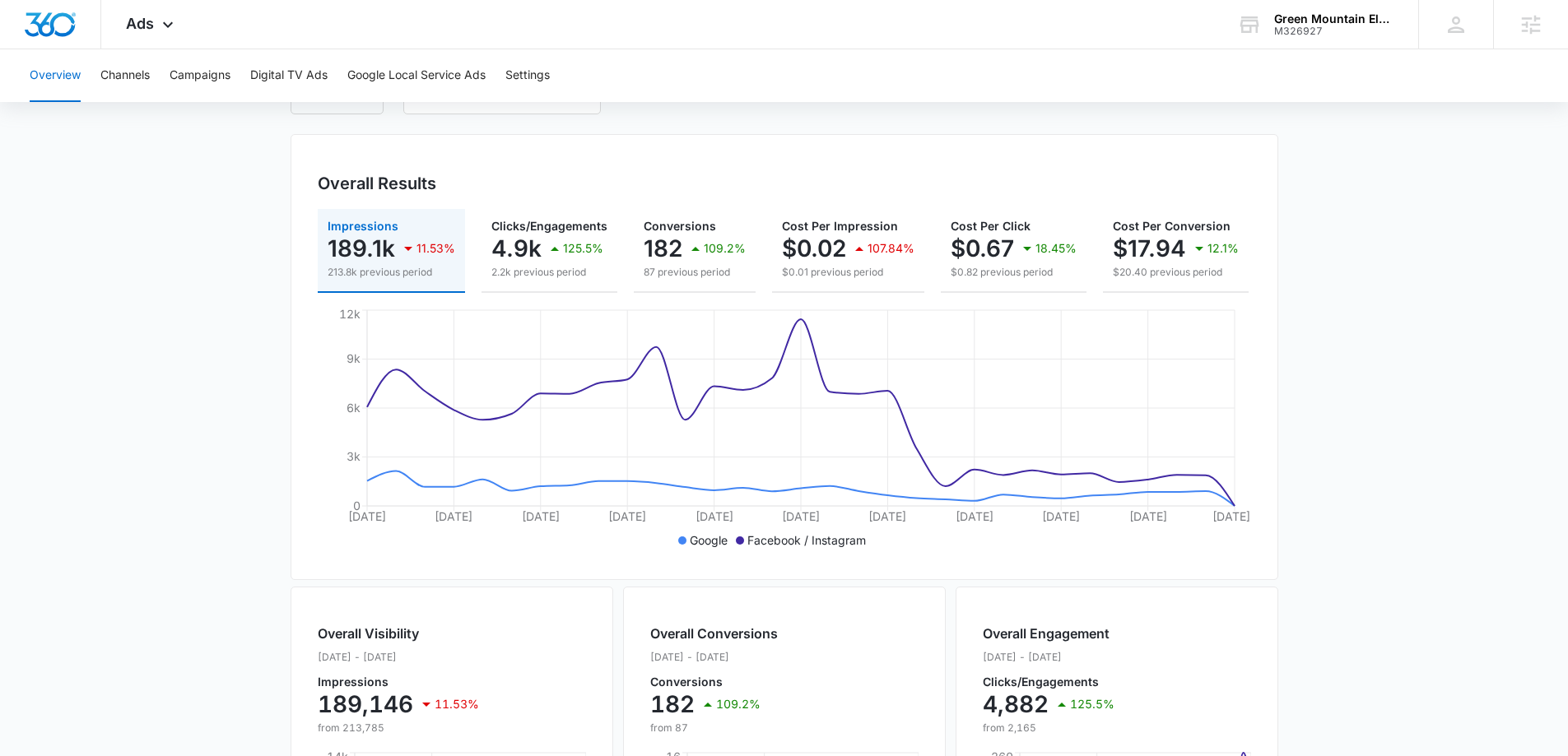
scroll to position [0, 0]
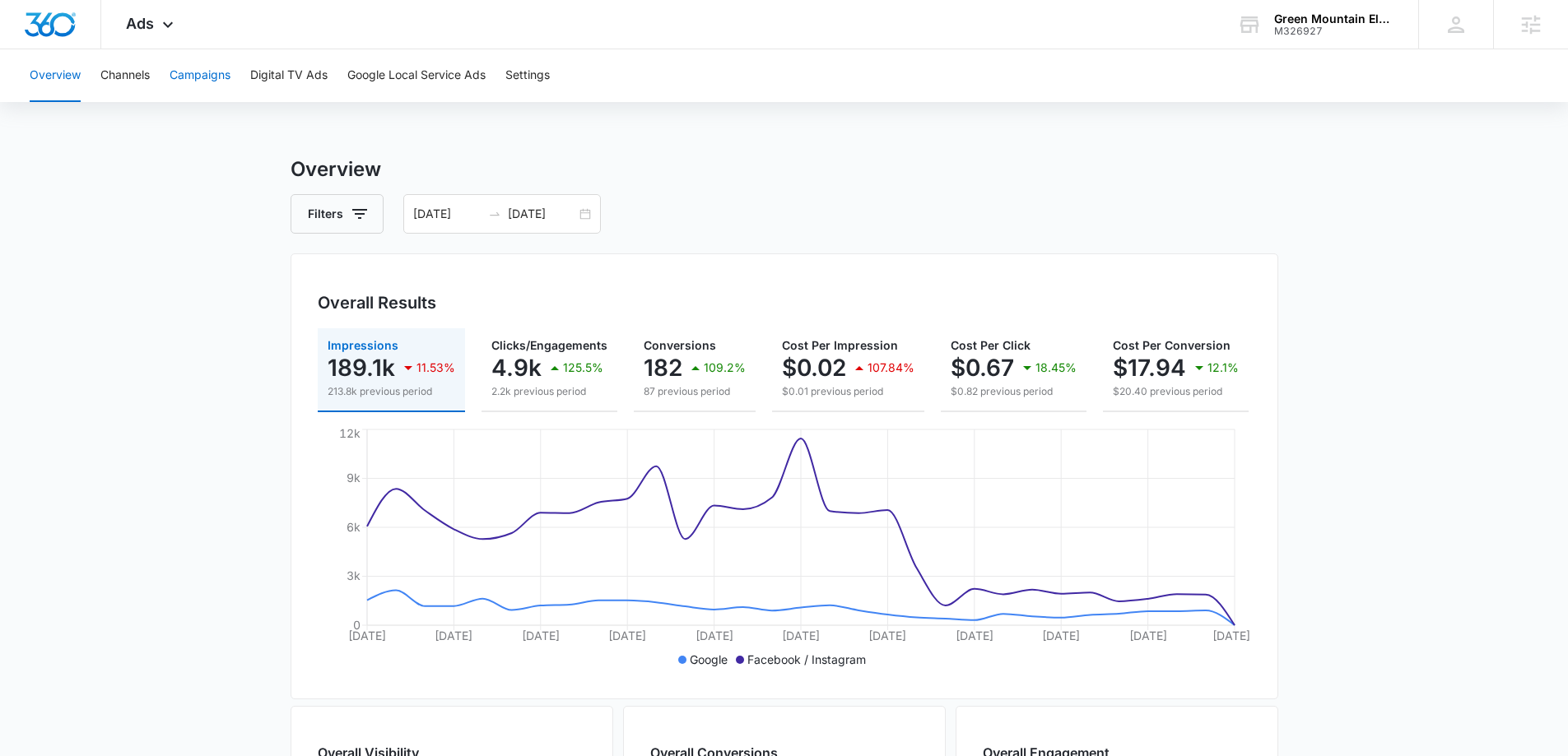
click at [213, 67] on button "Campaigns" at bounding box center [199, 75] width 61 height 53
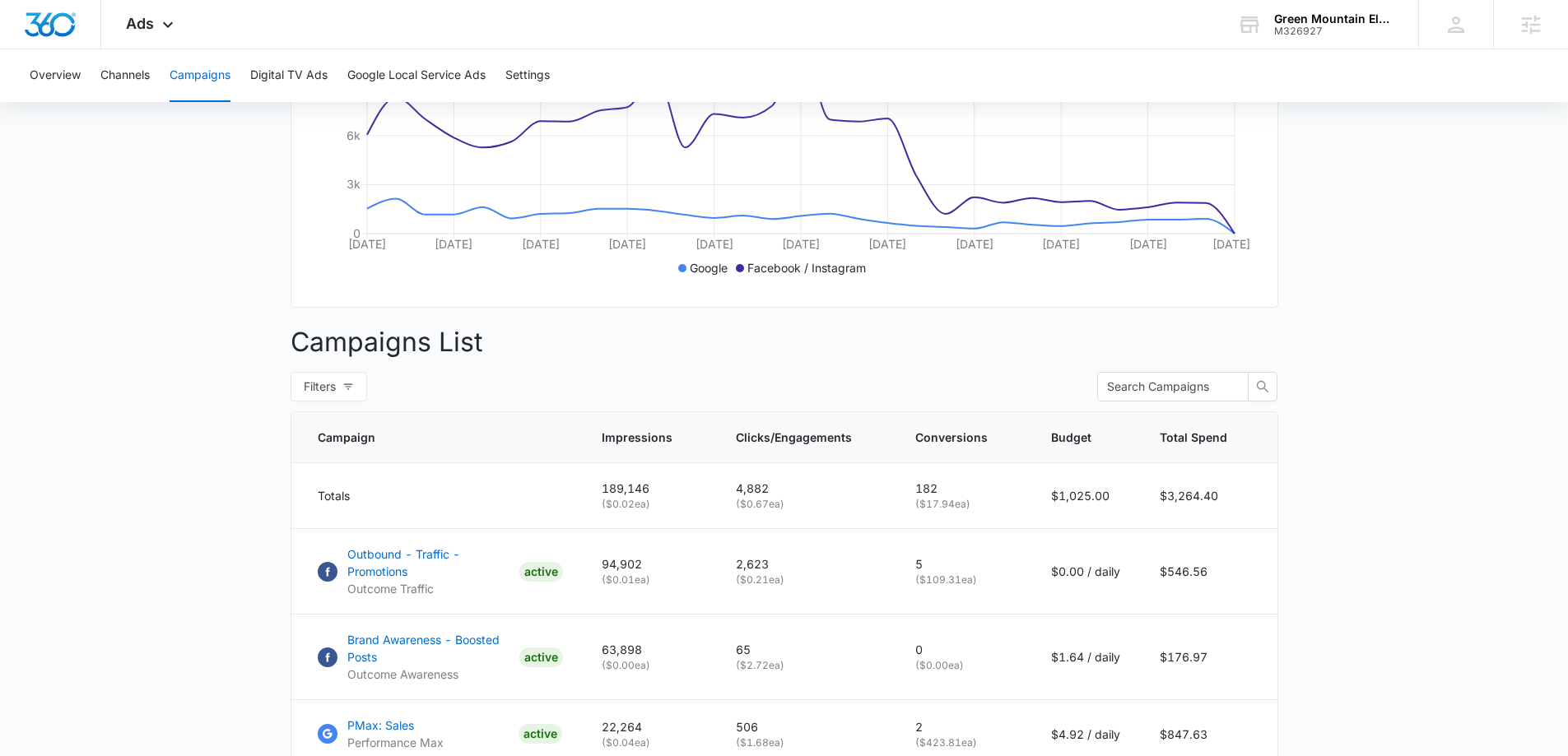
scroll to position [243, 0]
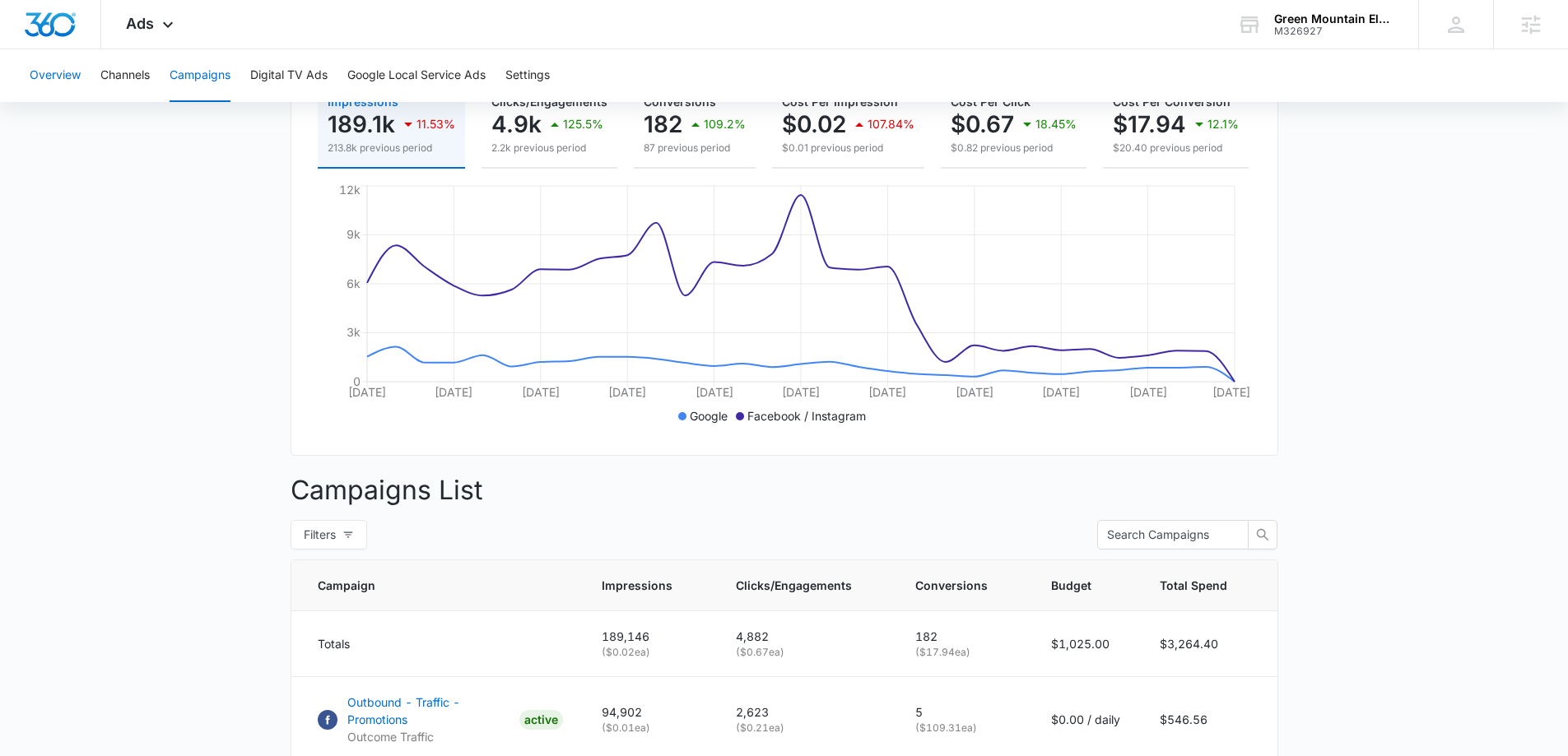
click at [54, 85] on button "Overview" at bounding box center [54, 75] width 51 height 53
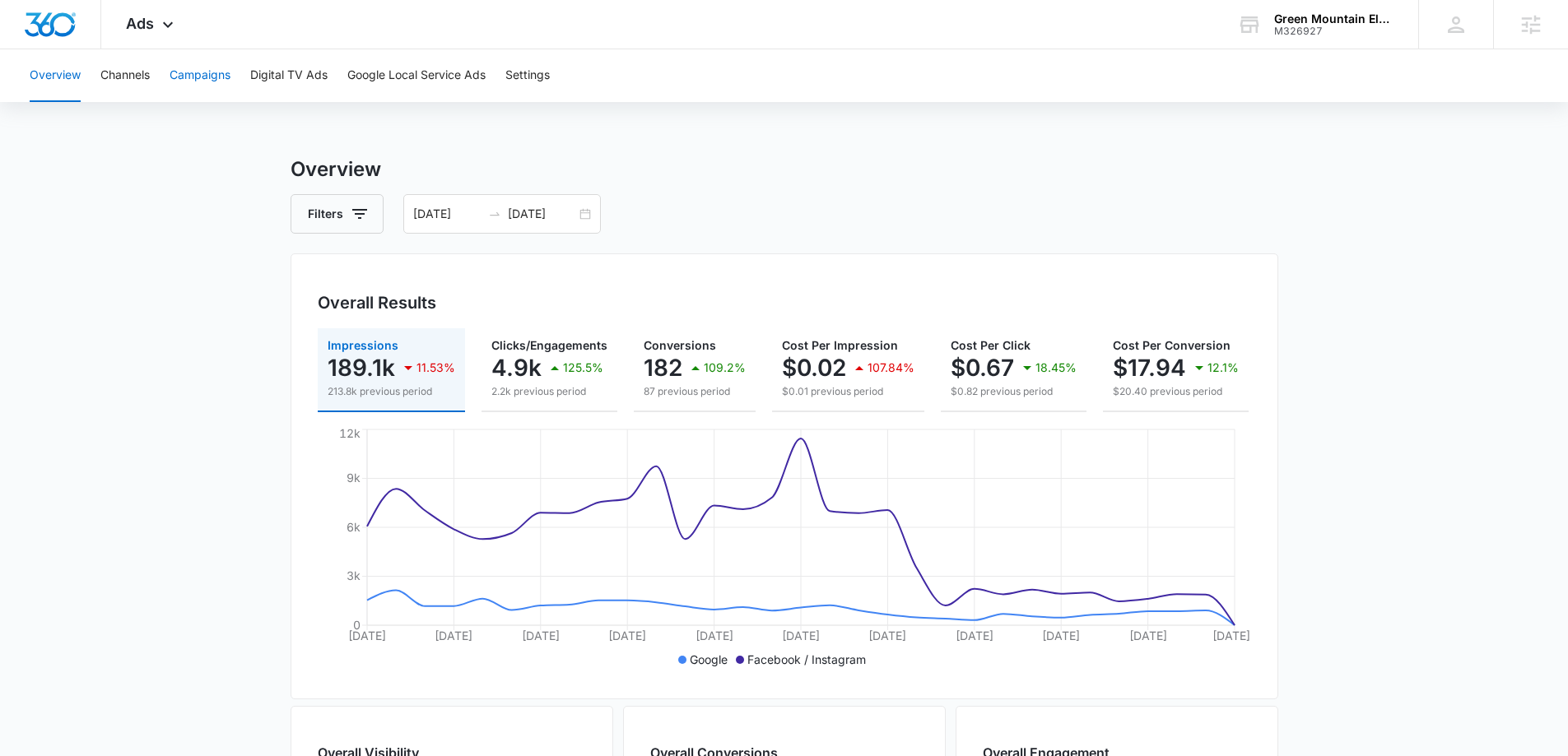
click at [193, 72] on button "Campaigns" at bounding box center [199, 75] width 61 height 53
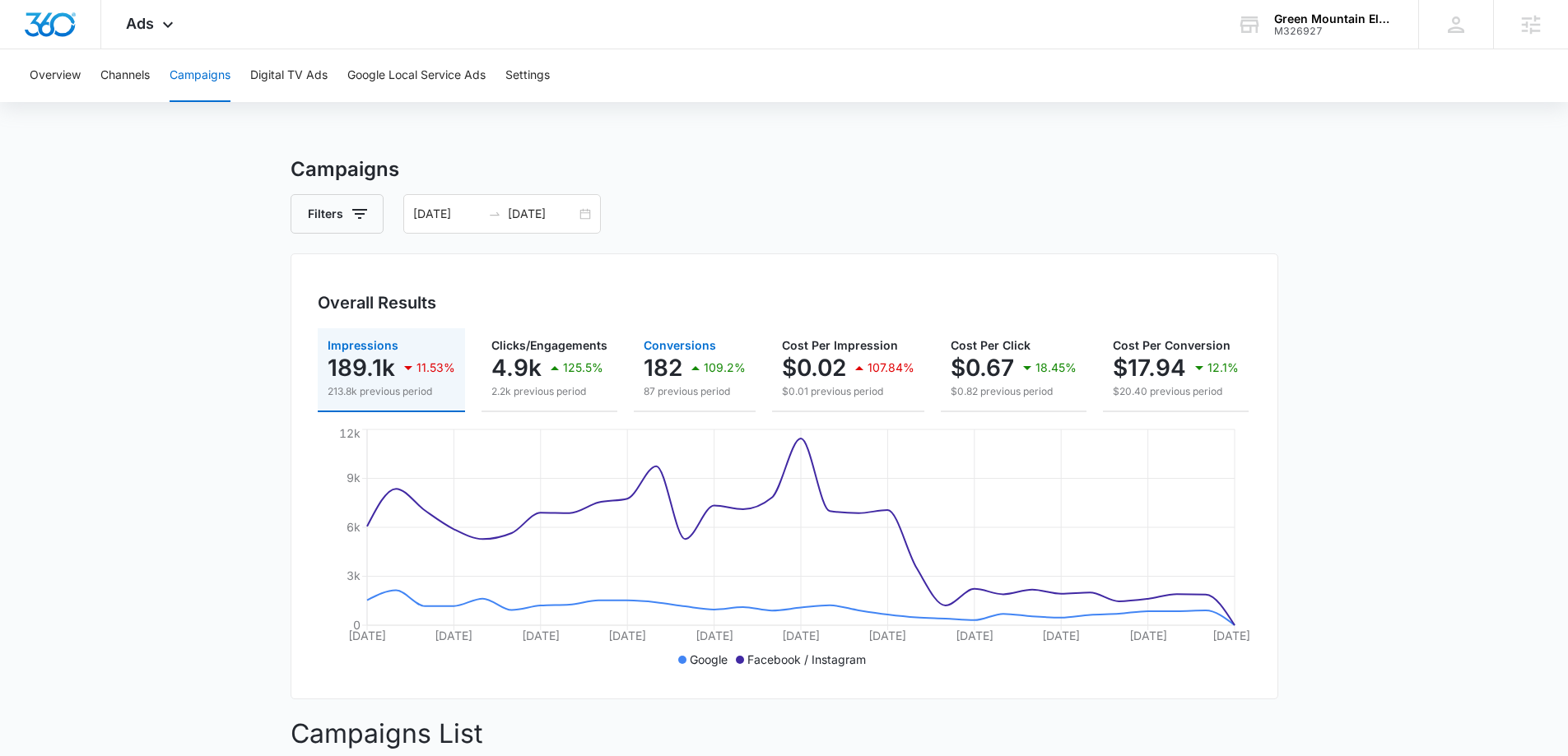
click at [667, 372] on p "182" at bounding box center [662, 368] width 39 height 27
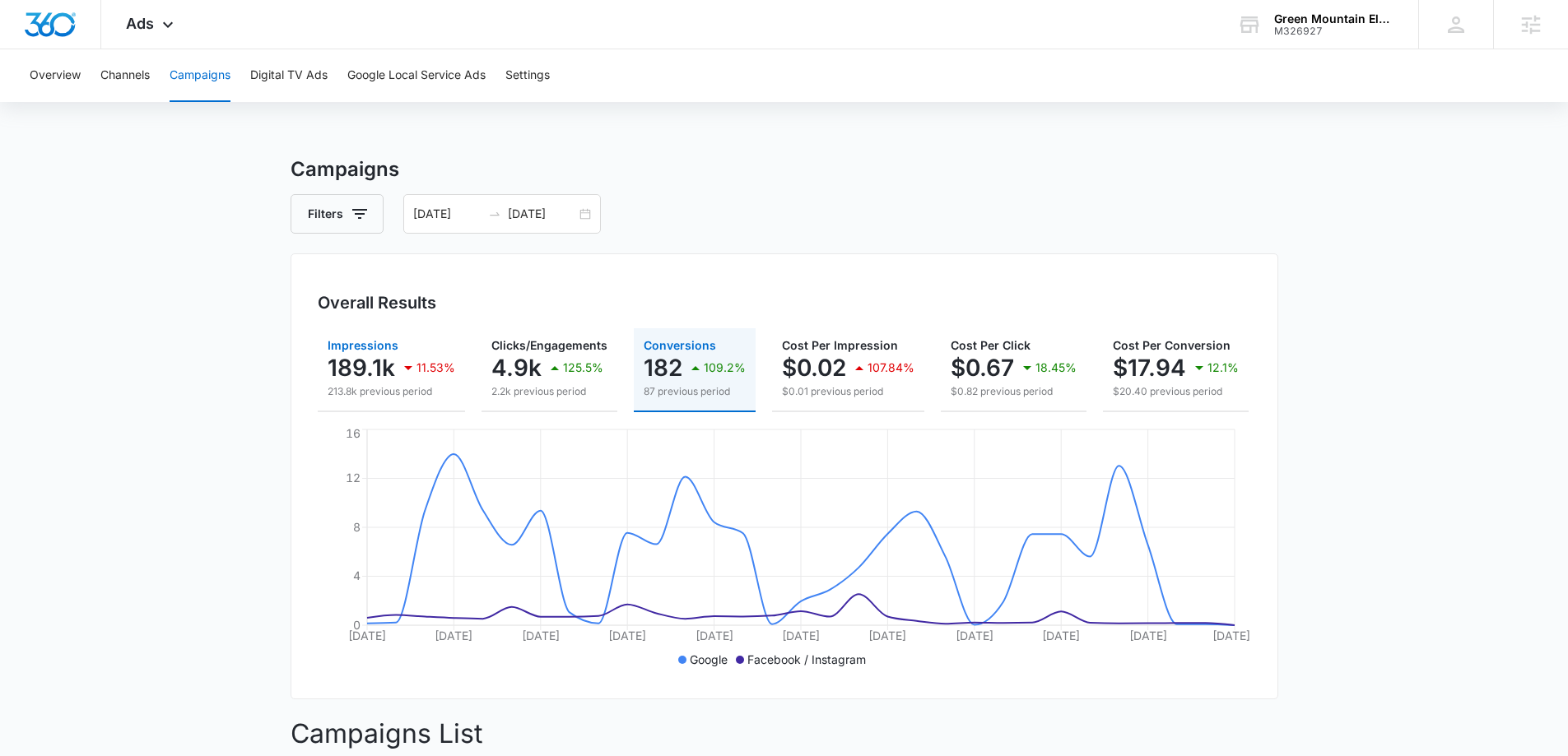
click at [386, 359] on p "189.1k" at bounding box center [361, 368] width 67 height 27
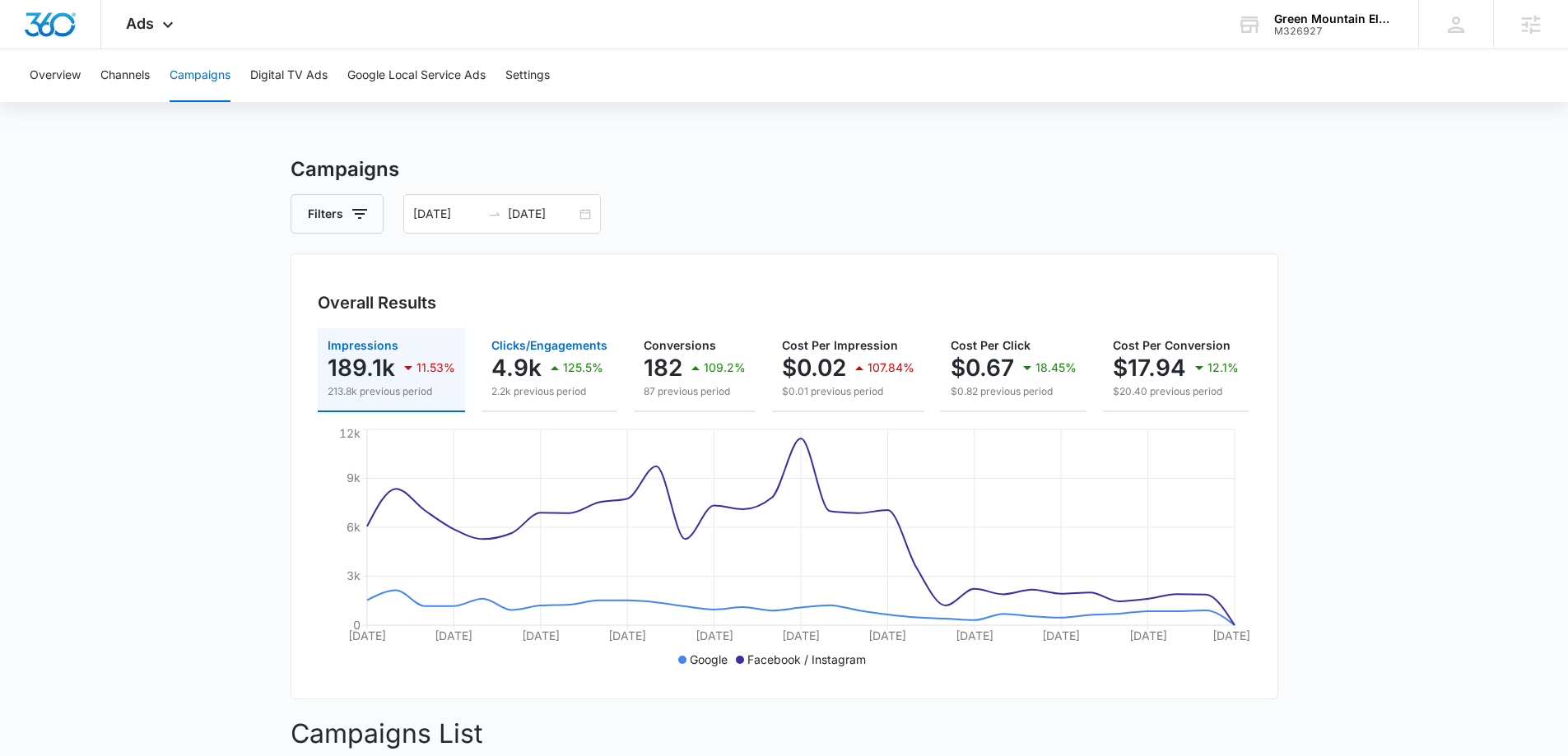
click at [502, 361] on p "4.9k" at bounding box center [516, 368] width 50 height 27
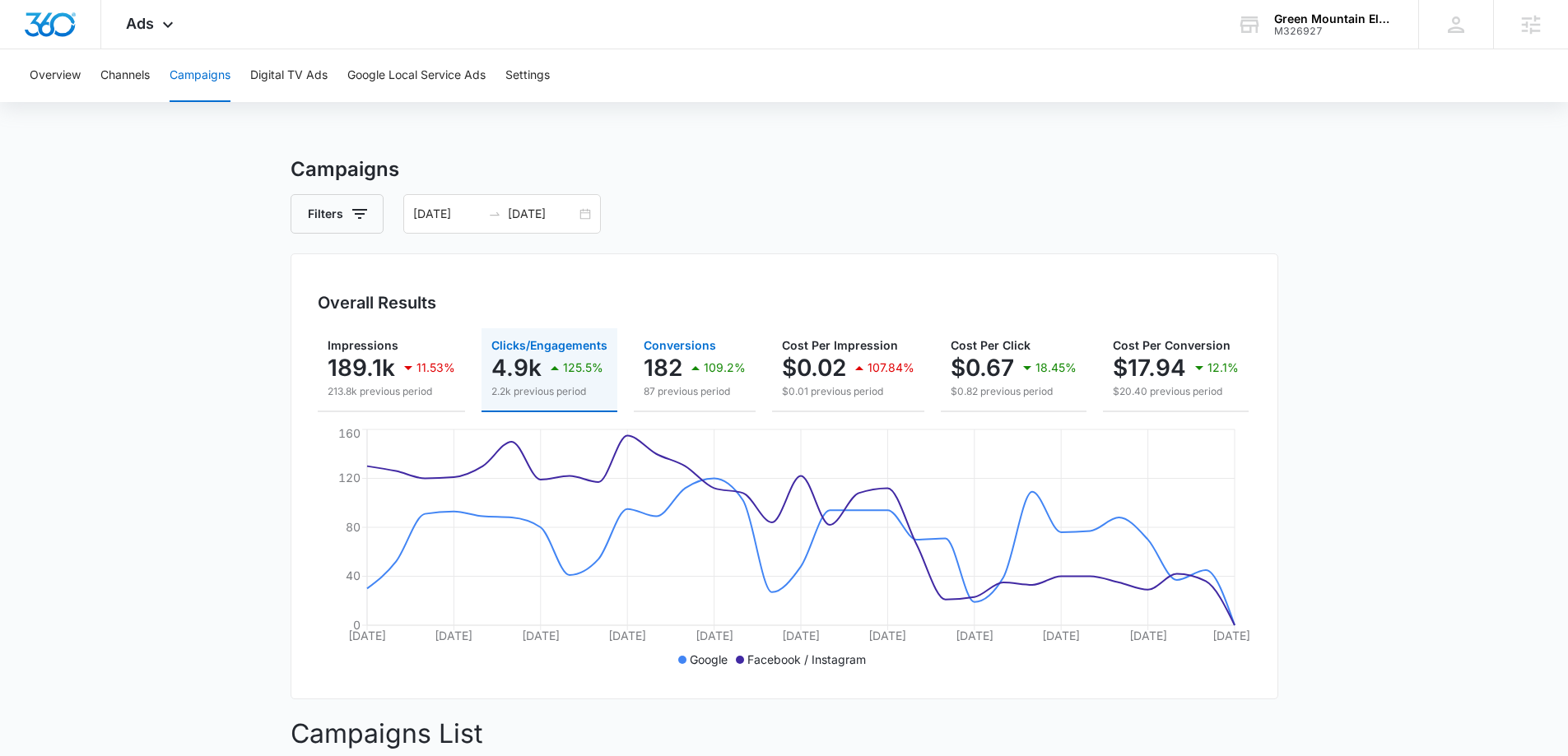
click at [660, 372] on p "182" at bounding box center [662, 368] width 39 height 27
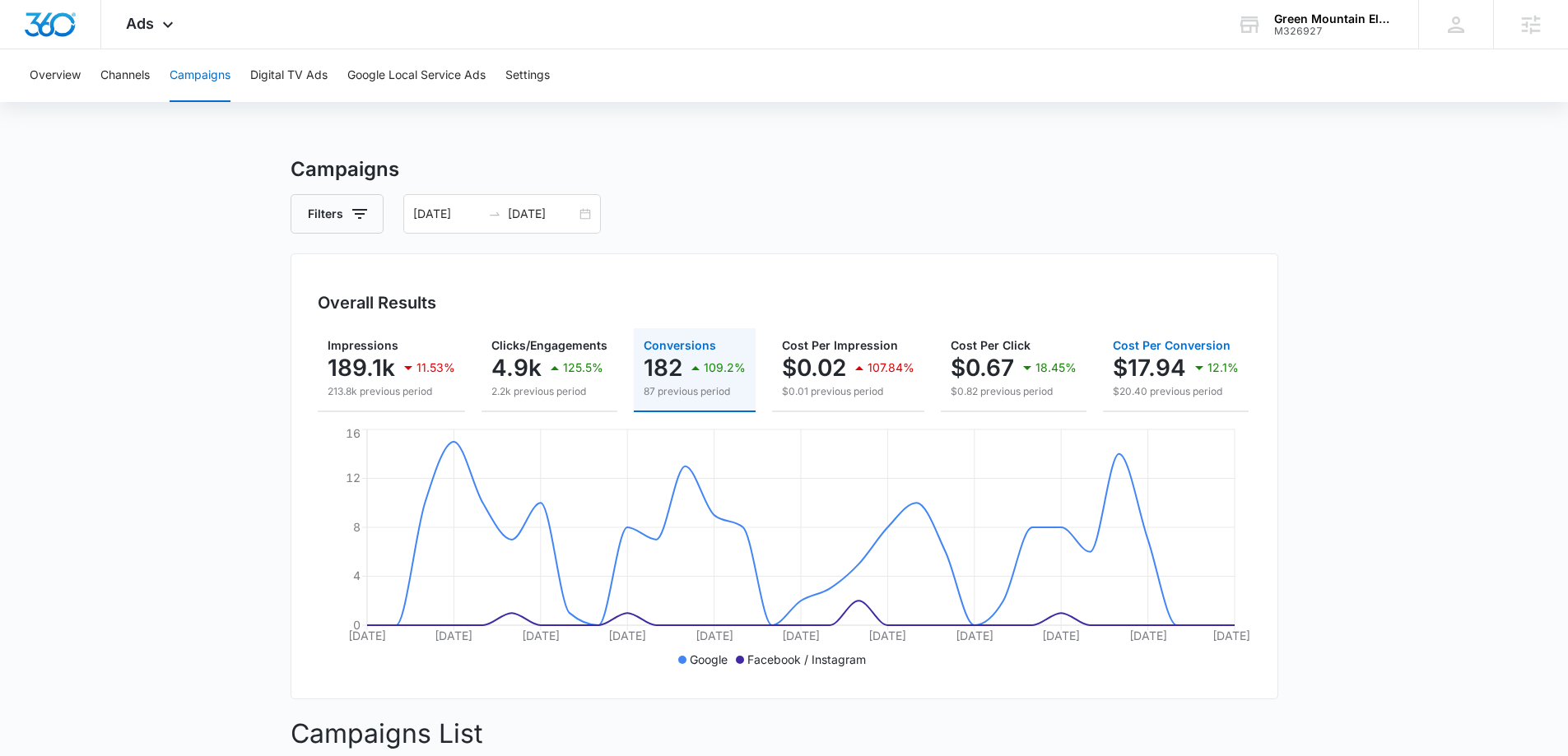
click at [1140, 362] on p "$17.94" at bounding box center [1149, 368] width 73 height 27
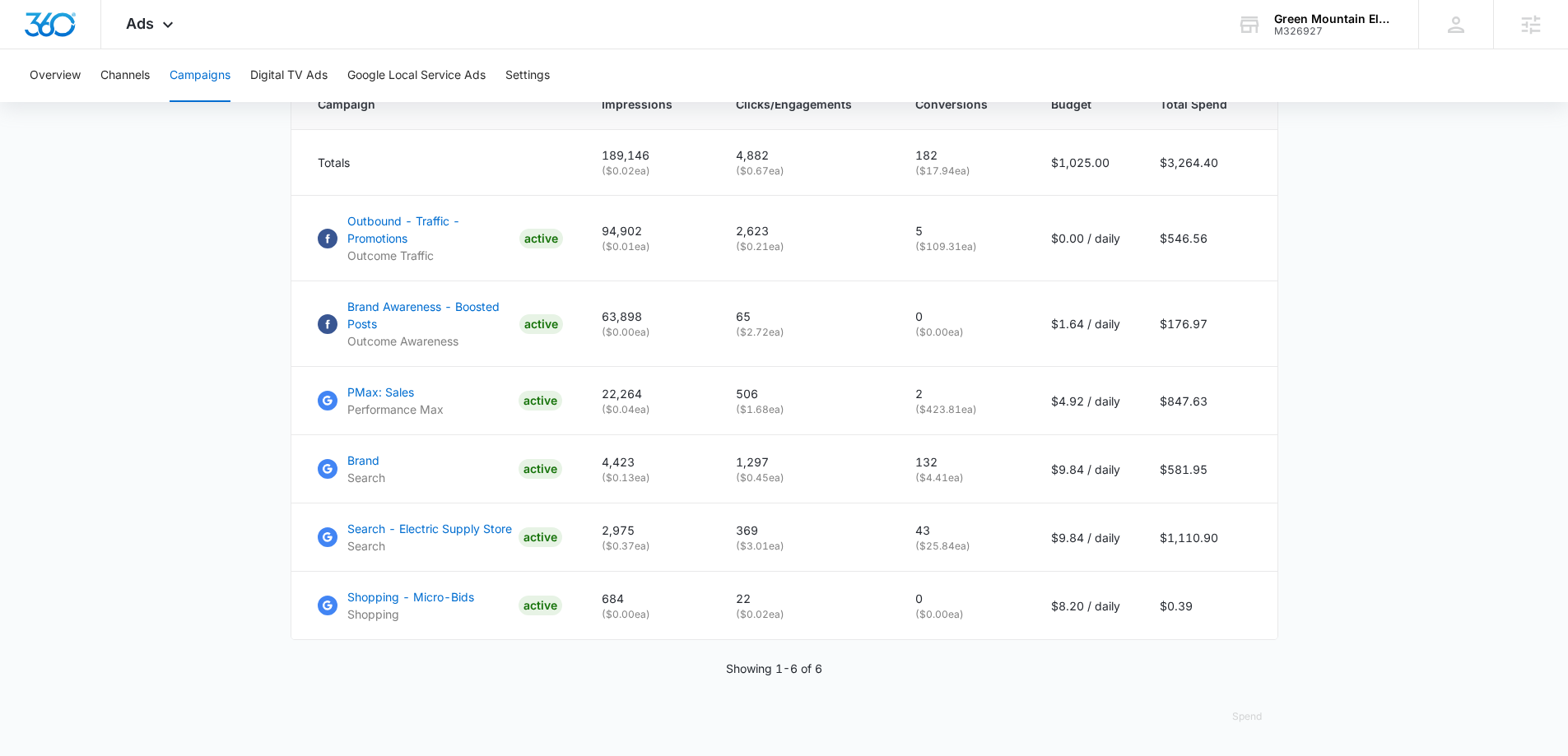
scroll to position [737, 0]
click at [440, 258] on p "Outcome Traffic" at bounding box center [430, 255] width 166 height 17
drag, startPoint x: 1167, startPoint y: 611, endPoint x: 1211, endPoint y: 608, distance: 44.1
click at [1211, 608] on td "$0.39" at bounding box center [1208, 605] width 137 height 68
click at [1206, 609] on td "$0.39" at bounding box center [1208, 605] width 137 height 68
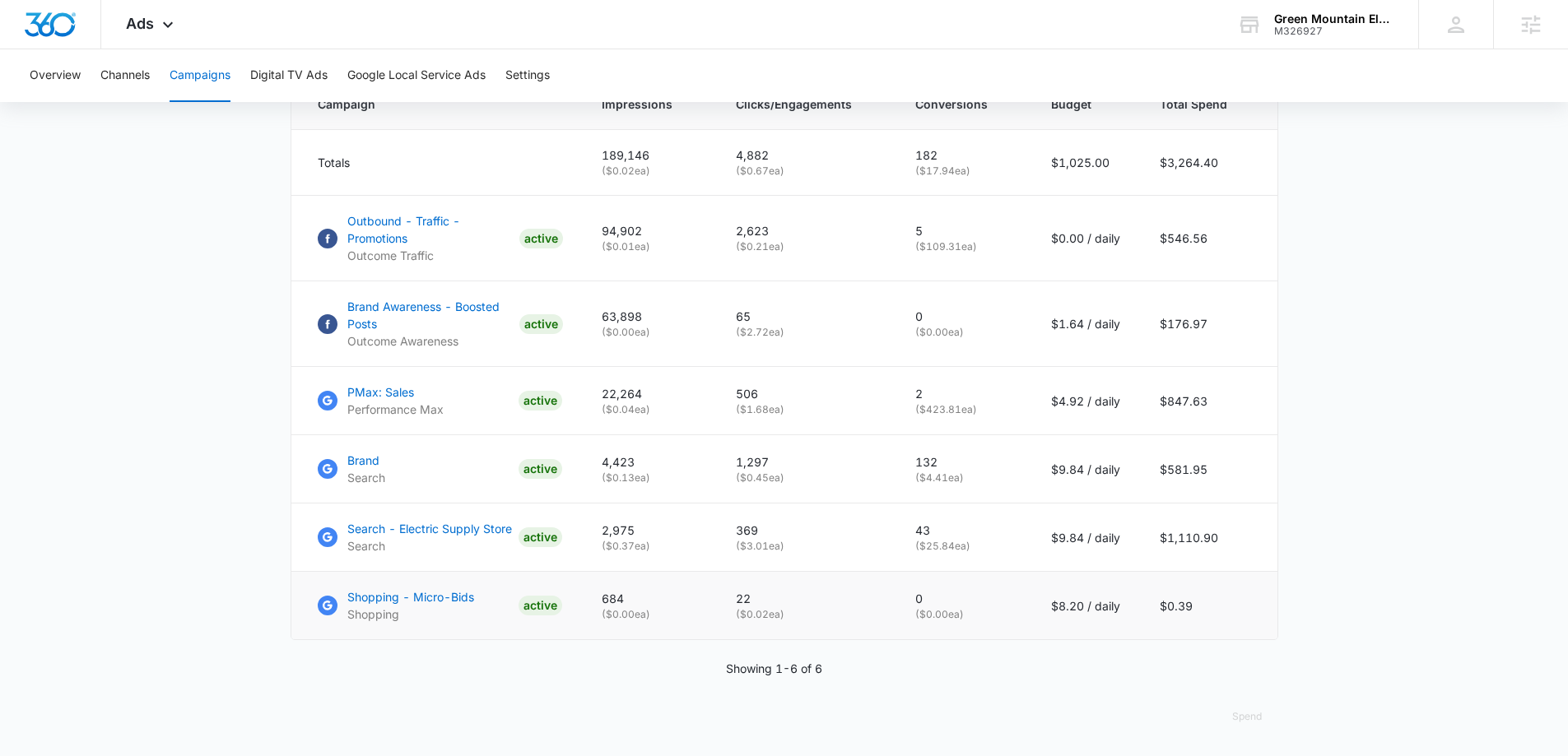
drag, startPoint x: 730, startPoint y: 589, endPoint x: 797, endPoint y: 614, distance: 71.5
click at [797, 614] on td "22 ( $0.02 ea)" at bounding box center [806, 605] width 180 height 68
click at [742, 602] on p "22" at bounding box center [806, 598] width 140 height 17
drag, startPoint x: 747, startPoint y: 617, endPoint x: 787, endPoint y: 617, distance: 40.0
click at [787, 617] on p "( $0.02 ea)" at bounding box center [806, 614] width 140 height 15
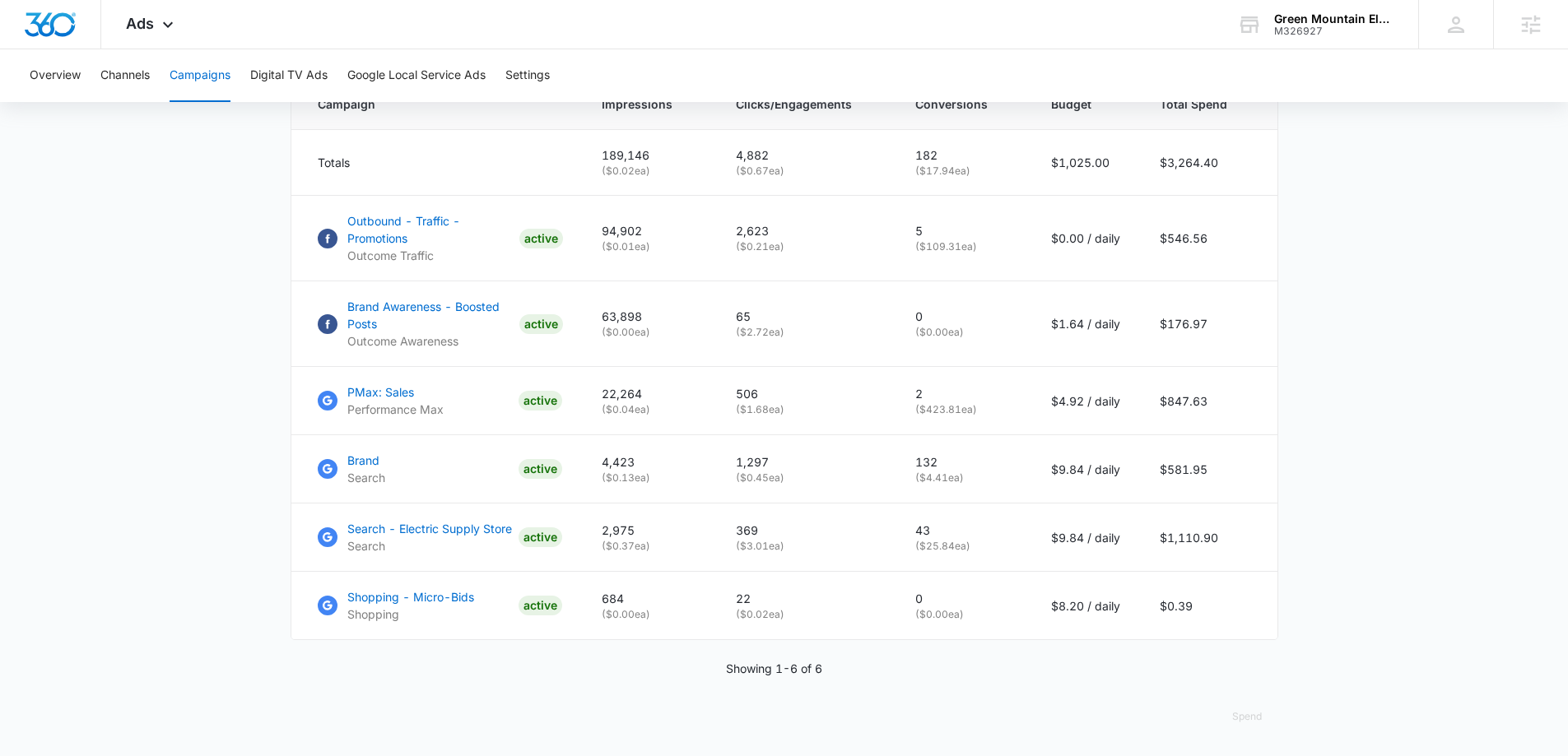
click at [783, 650] on div "Campaign Impressions Clicks/Engagements Conversions Budget Total Spend Totals 1…" at bounding box center [784, 378] width 988 height 599
